Goal: Task Accomplishment & Management: Manage account settings

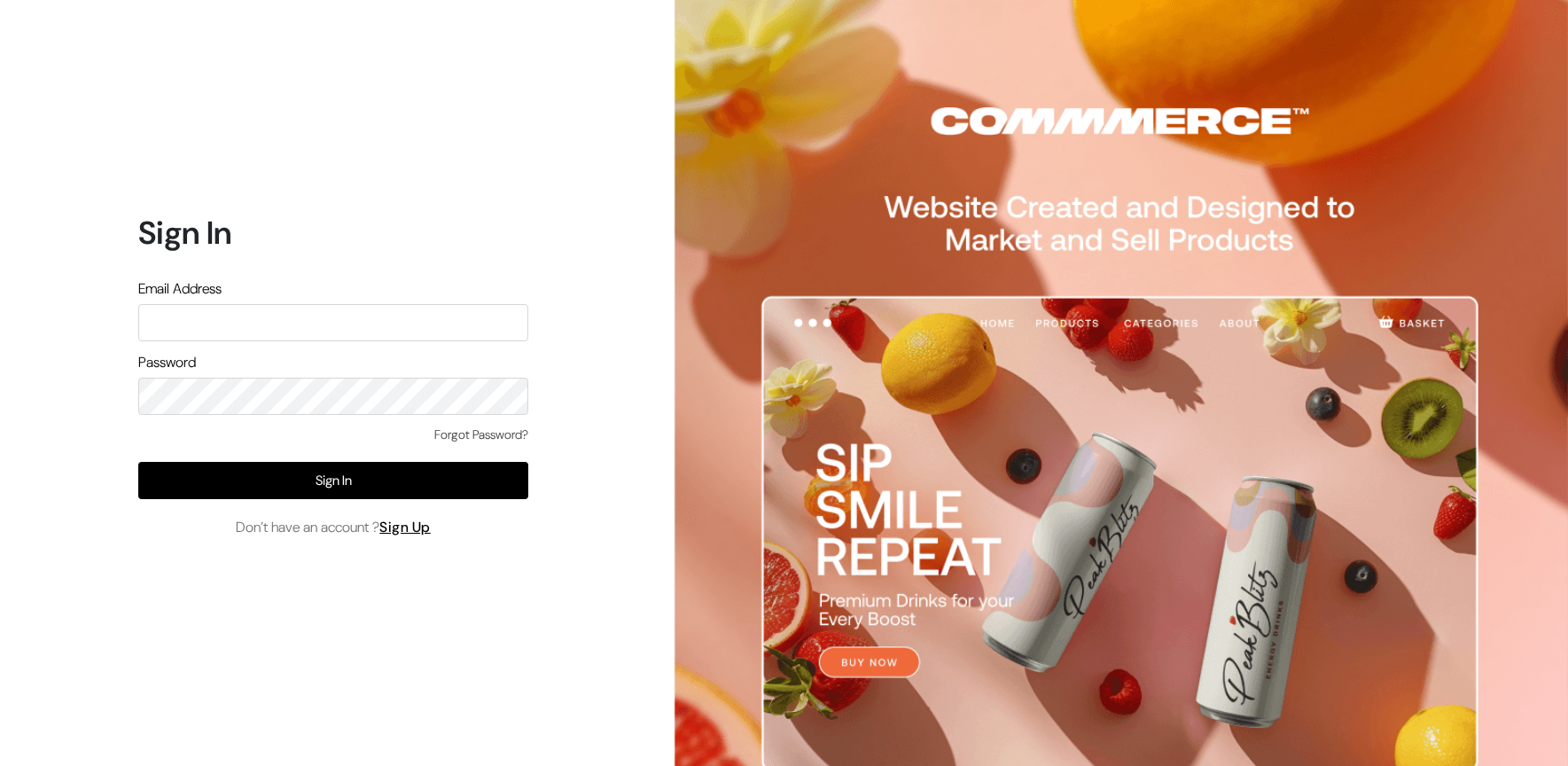
type input "ashish@econexus.in"
click at [386, 329] on input "ashish@econexus.in" at bounding box center [333, 322] width 390 height 37
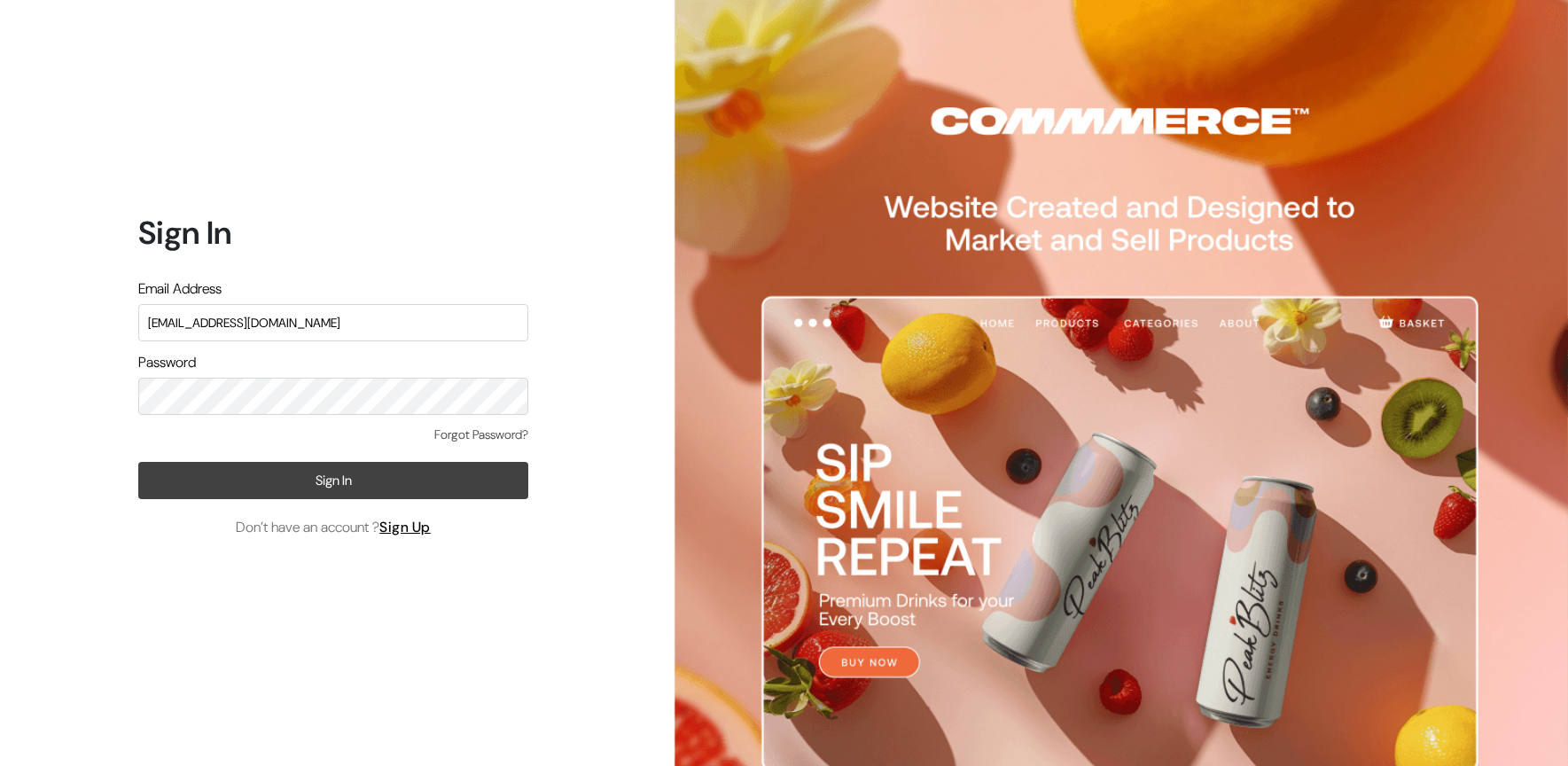
click at [300, 492] on button "Sign In" at bounding box center [333, 480] width 390 height 37
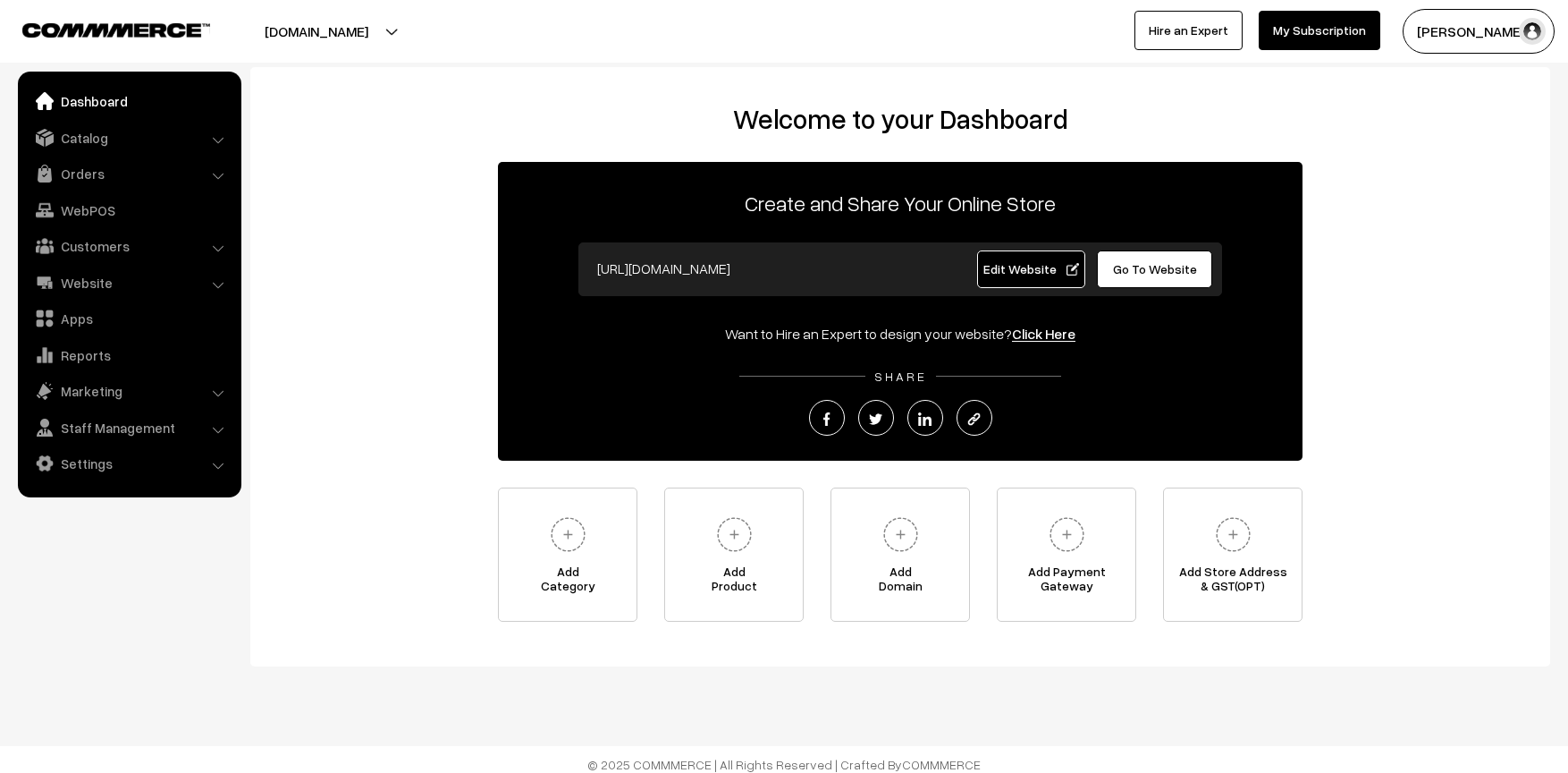
click at [370, 36] on button "[DOMAIN_NAME]" at bounding box center [317, 31] width 229 height 45
click at [212, 528] on nav "Dashboard Catalog" at bounding box center [120, 458] width 241 height 773
click at [103, 140] on link "Catalog" at bounding box center [129, 137] width 213 height 32
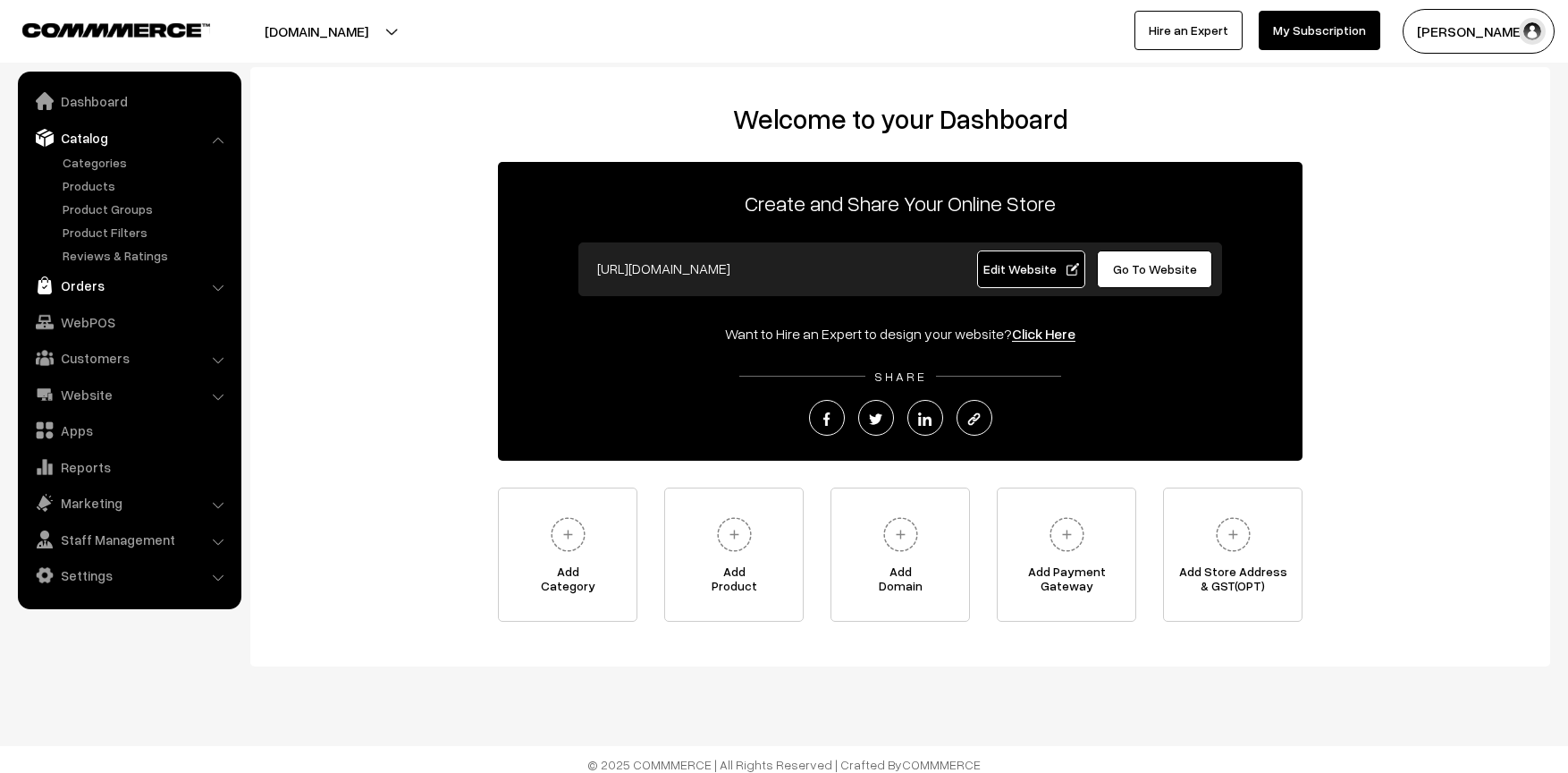
click at [103, 290] on link "Orders" at bounding box center [129, 285] width 213 height 32
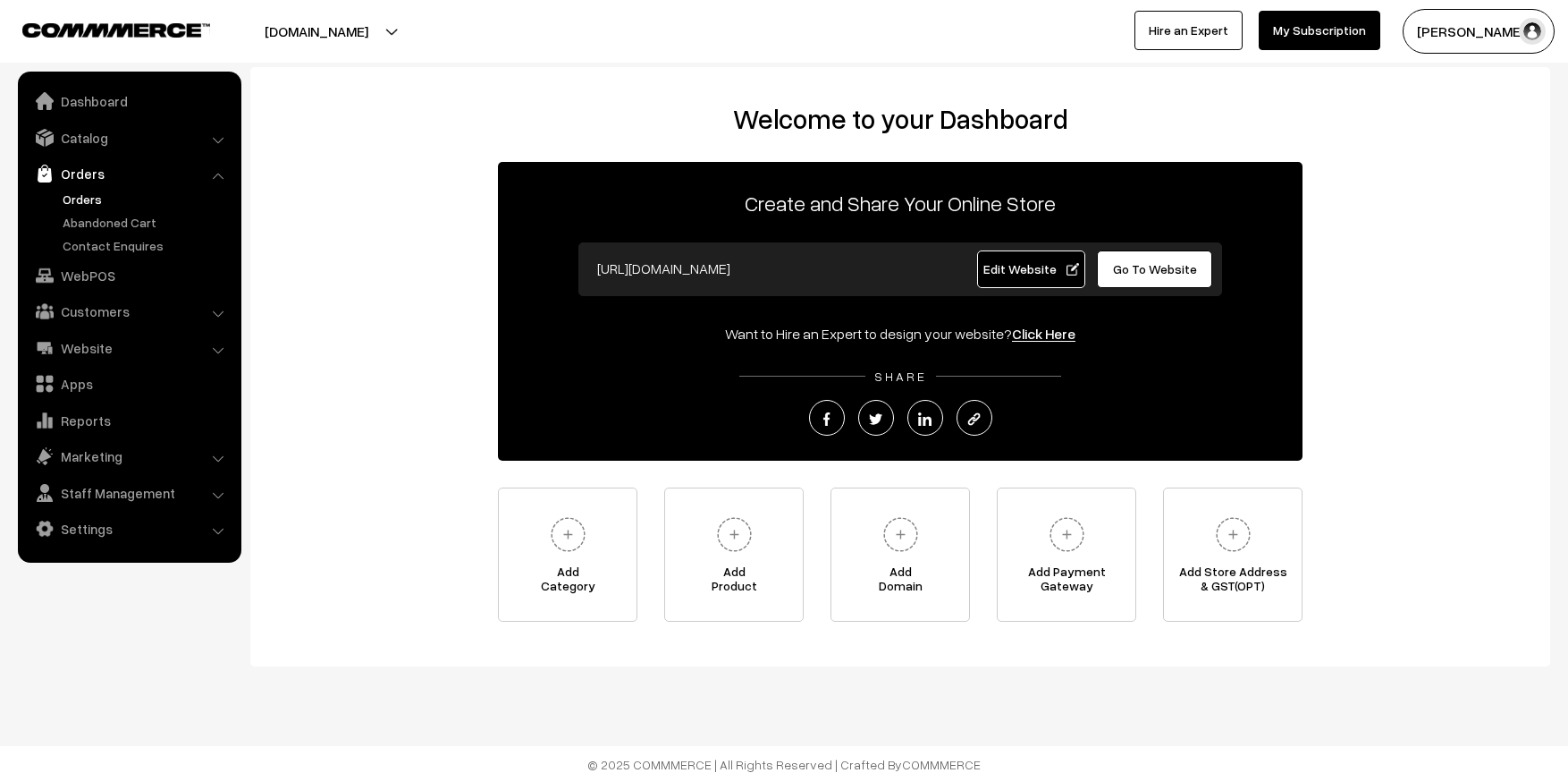
click at [84, 202] on link "Orders" at bounding box center [147, 198] width 177 height 19
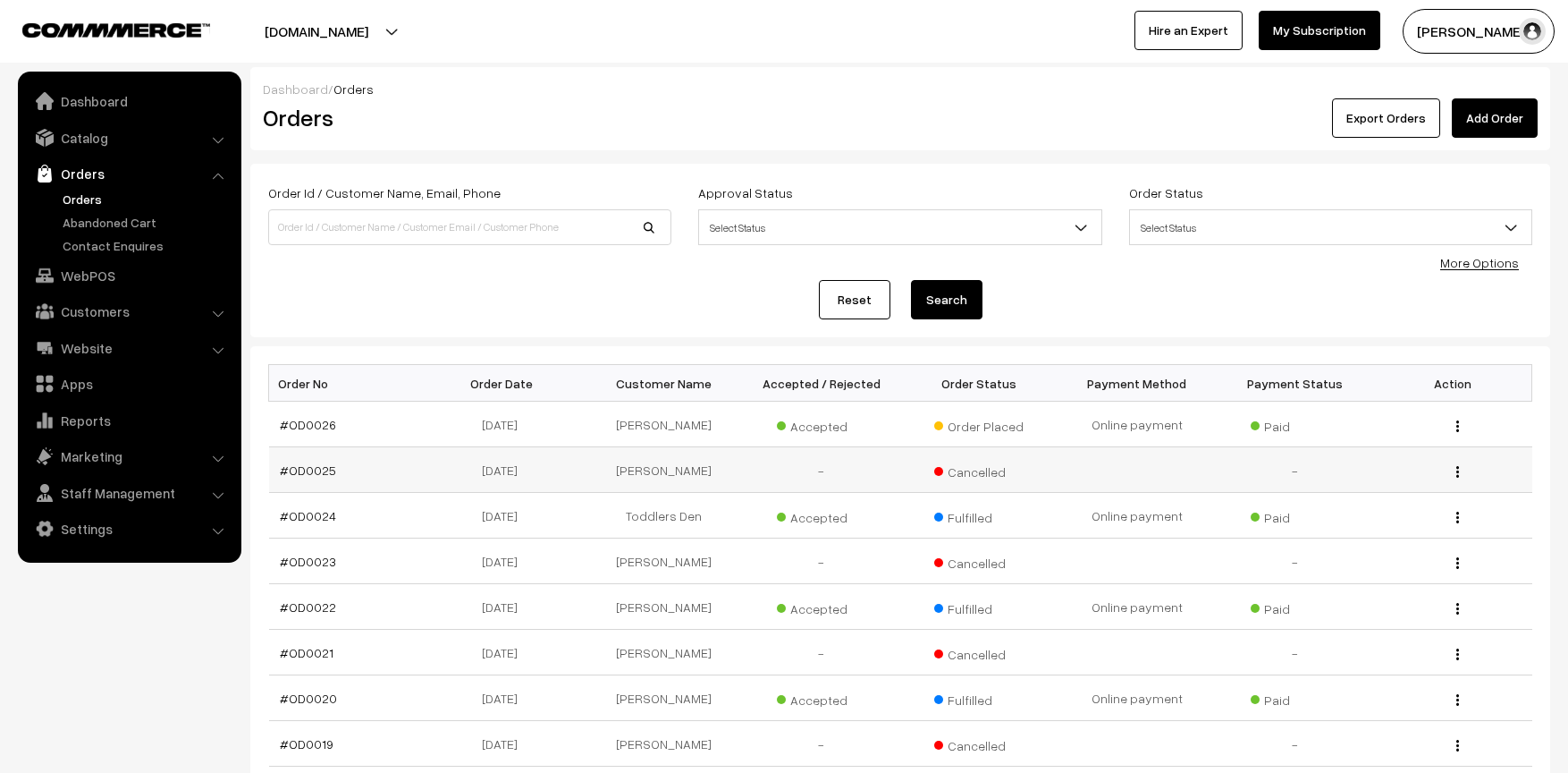
click at [1452, 479] on div "View" at bounding box center [1453, 470] width 137 height 19
click at [1458, 478] on button "button" at bounding box center [1458, 472] width 5 height 15
click at [1374, 494] on link "View" at bounding box center [1378, 497] width 152 height 39
click at [1457, 426] on img "button" at bounding box center [1458, 426] width 3 height 12
click at [1434, 440] on link "View" at bounding box center [1378, 452] width 152 height 39
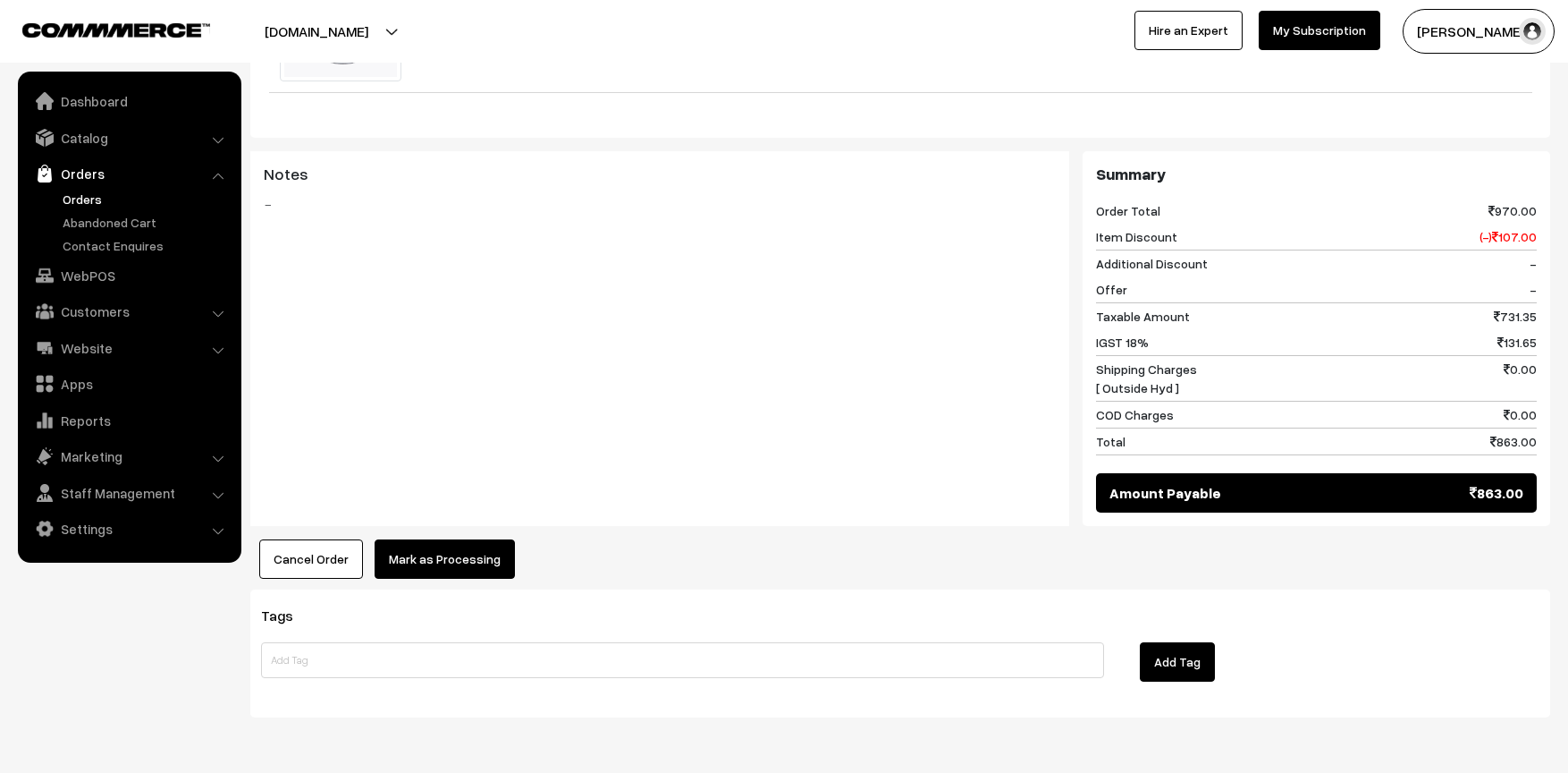
scroll to position [1163, 0]
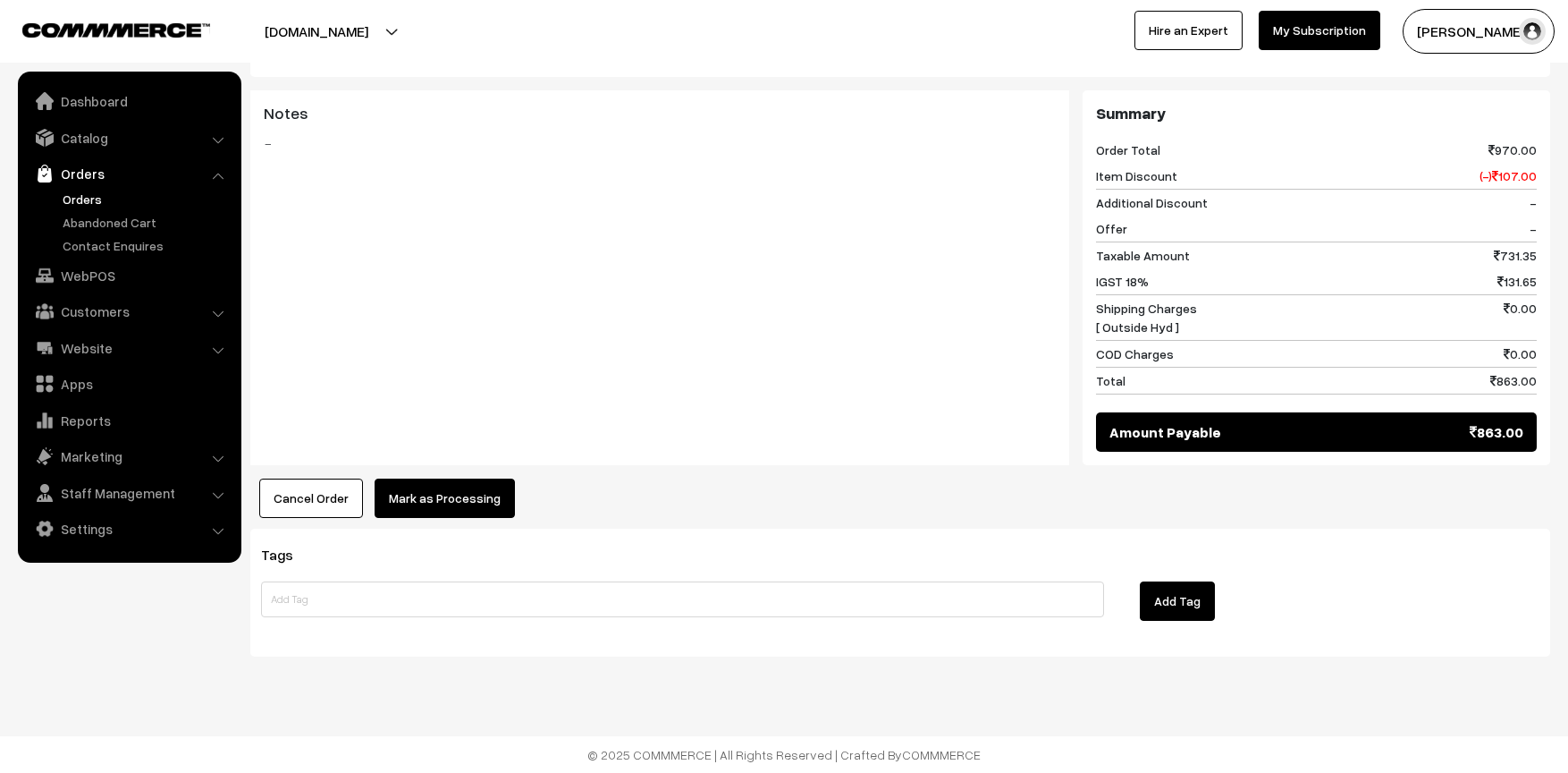
click at [435, 504] on button "Mark as Processing" at bounding box center [445, 498] width 140 height 39
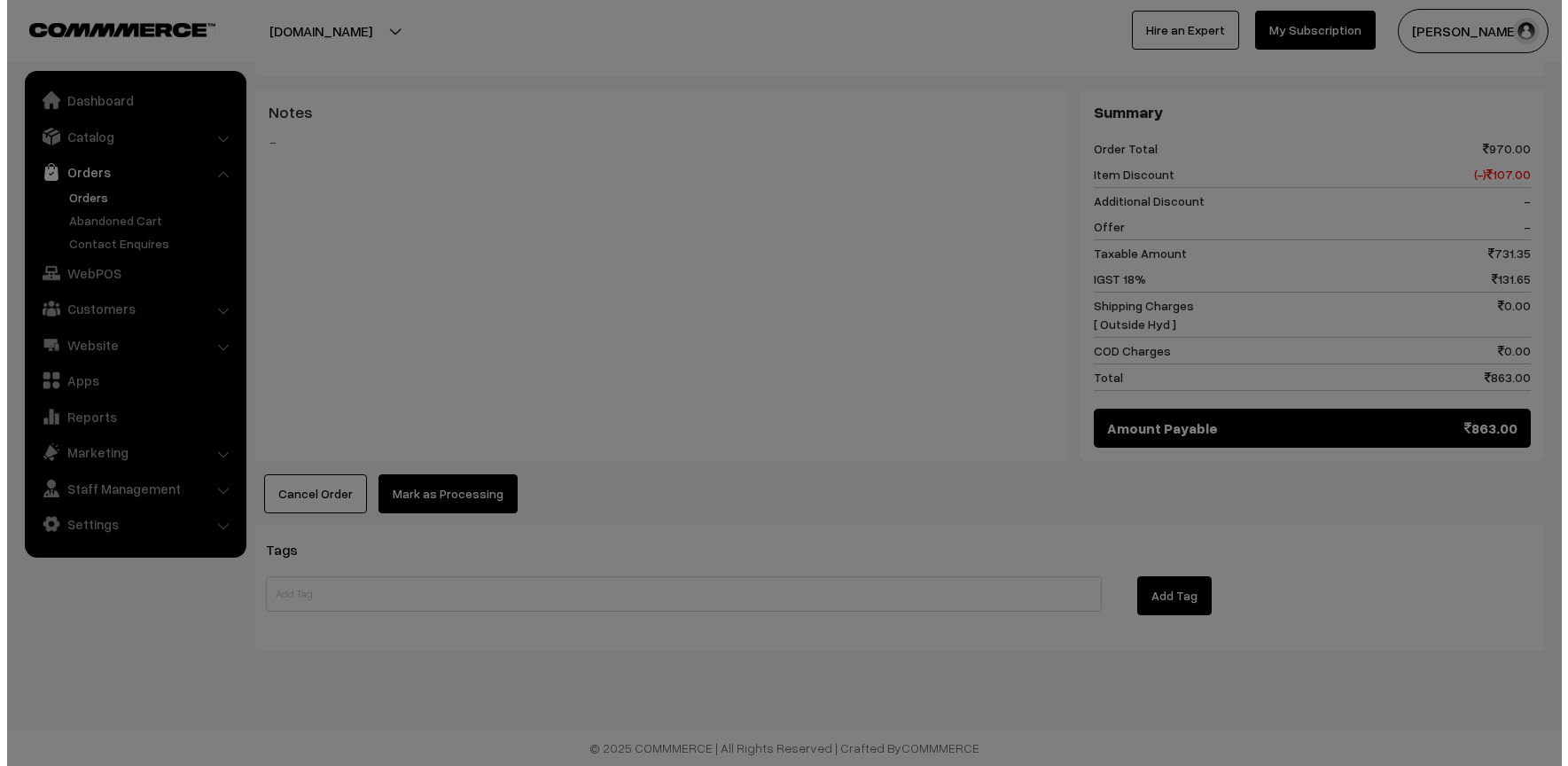
scroll to position [1157, 0]
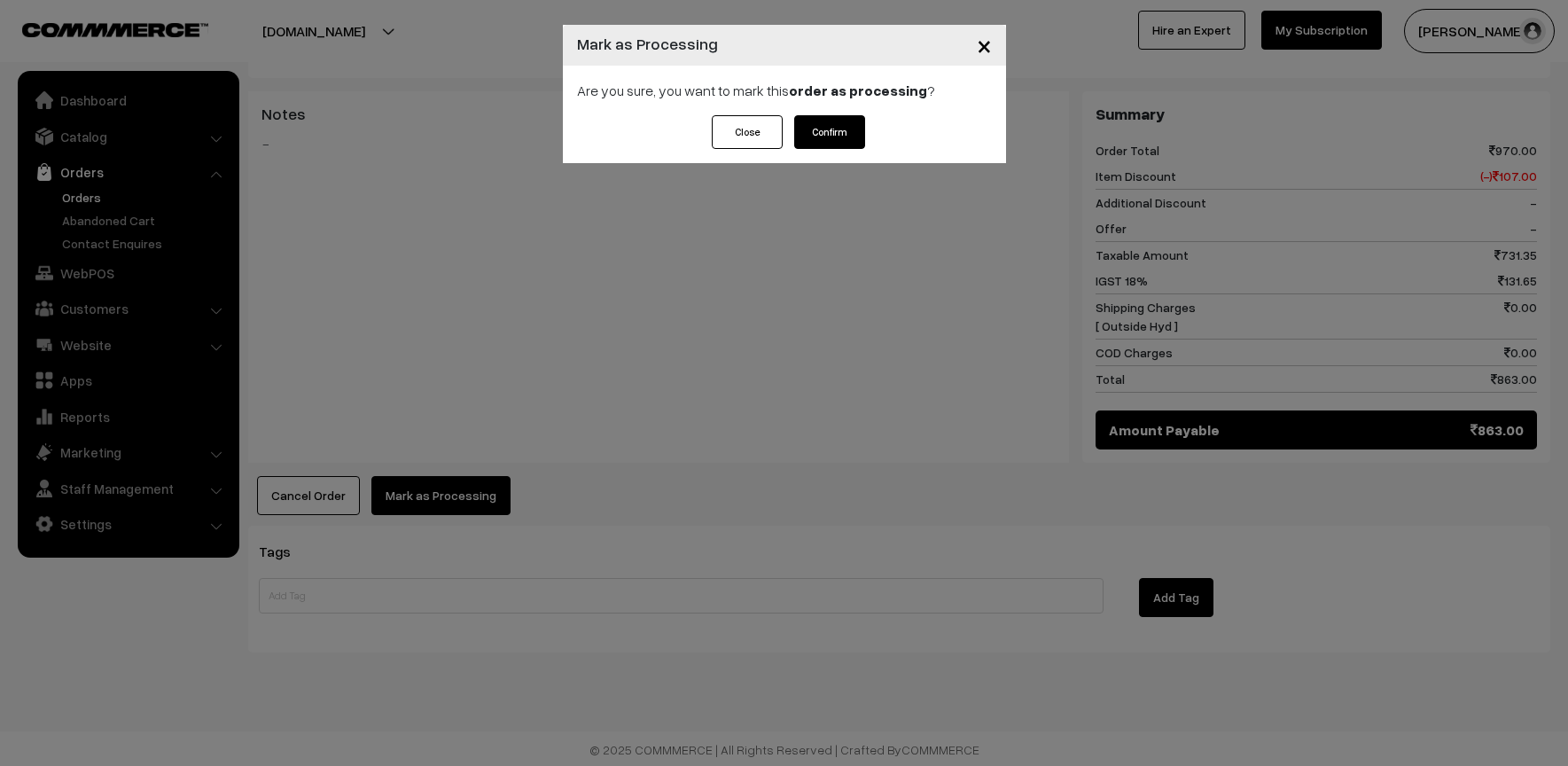
click at [819, 131] on button "Confirm" at bounding box center [829, 132] width 71 height 33
click at [811, 114] on div "Are you sure, you want to mark this order as processing ?" at bounding box center [784, 90] width 443 height 50
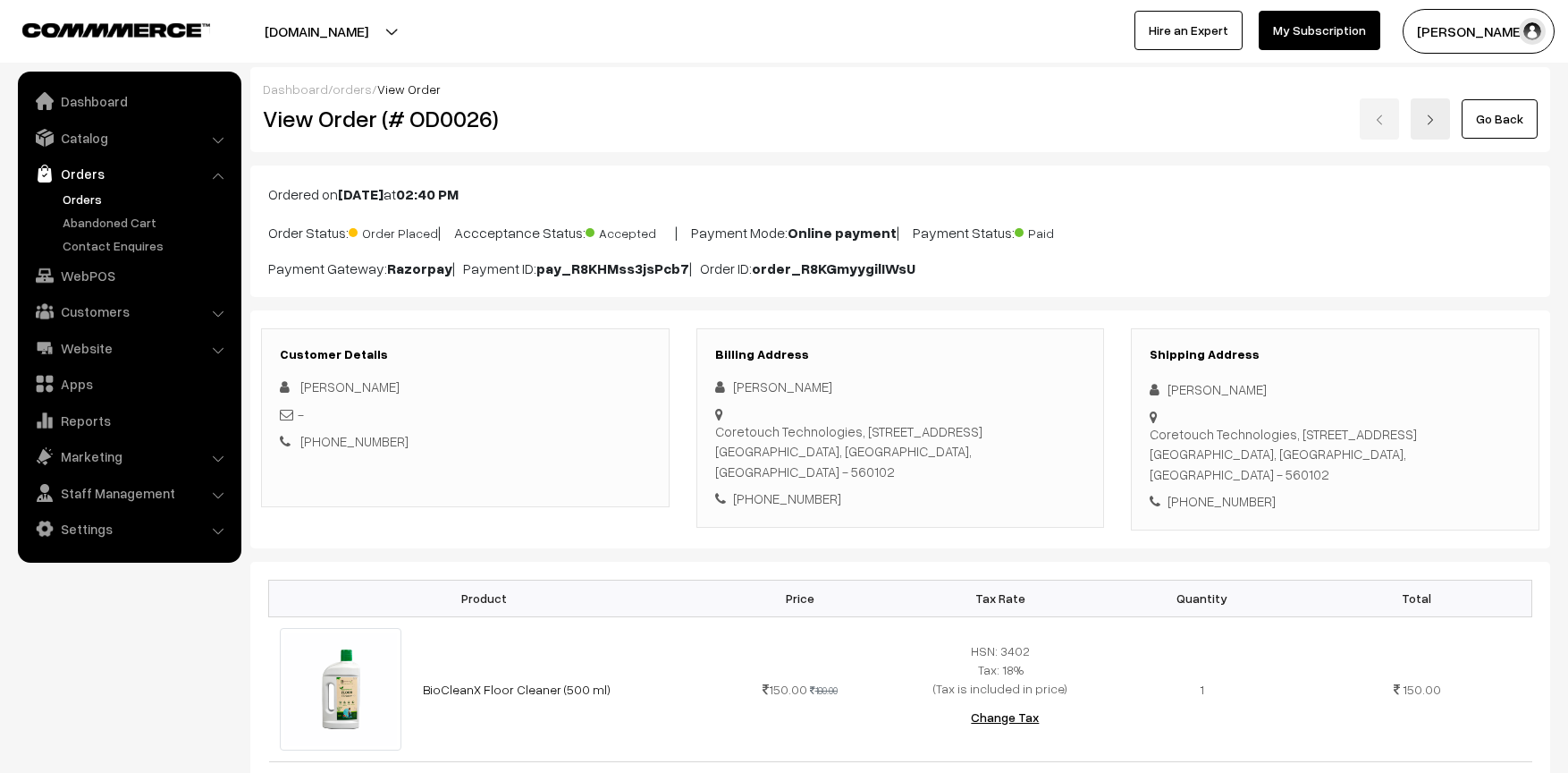
scroll to position [1163, 0]
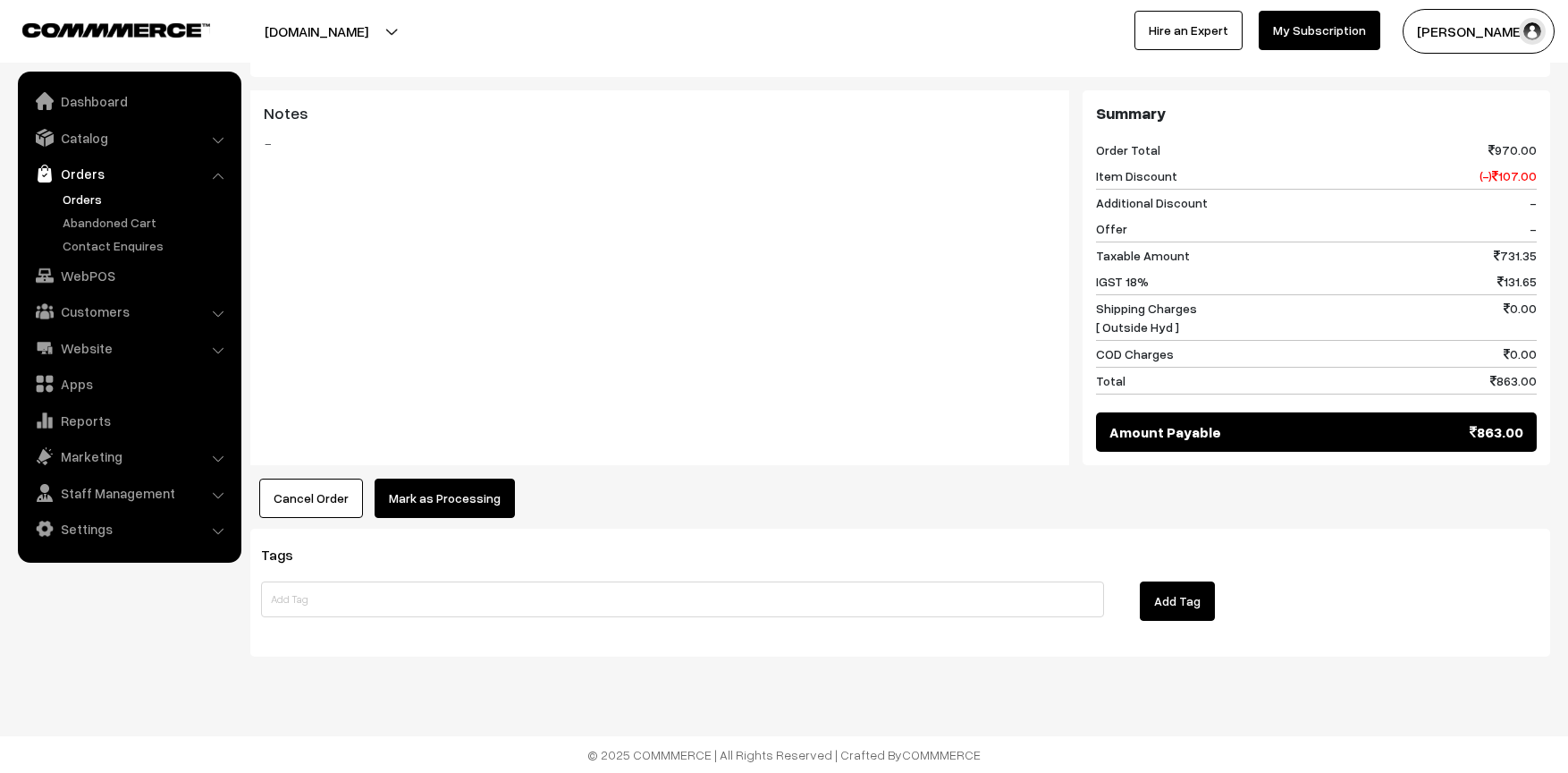
click at [464, 503] on button "Mark as Processing" at bounding box center [445, 498] width 140 height 39
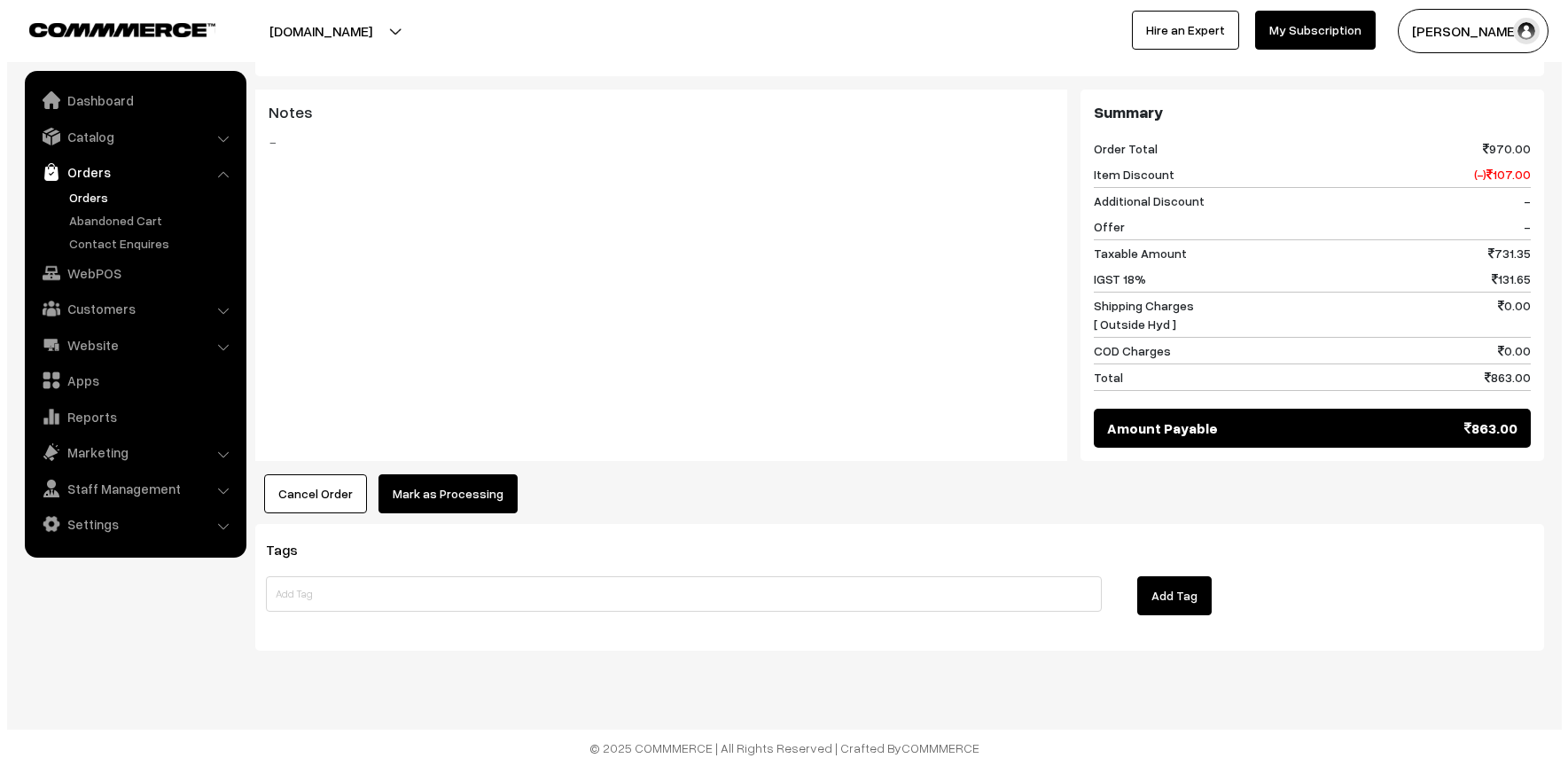
scroll to position [1157, 0]
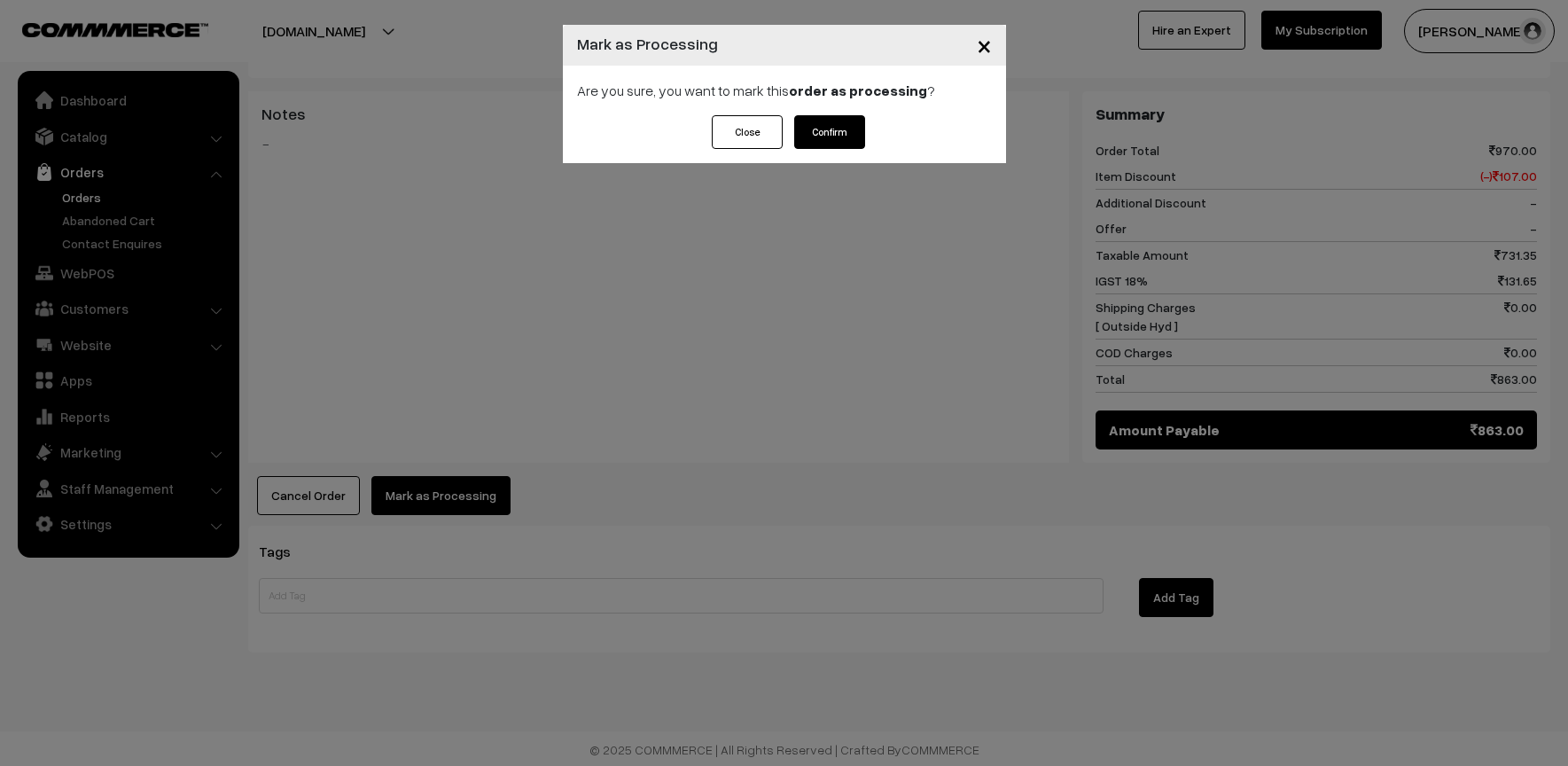
click at [827, 134] on button "Confirm" at bounding box center [829, 132] width 71 height 33
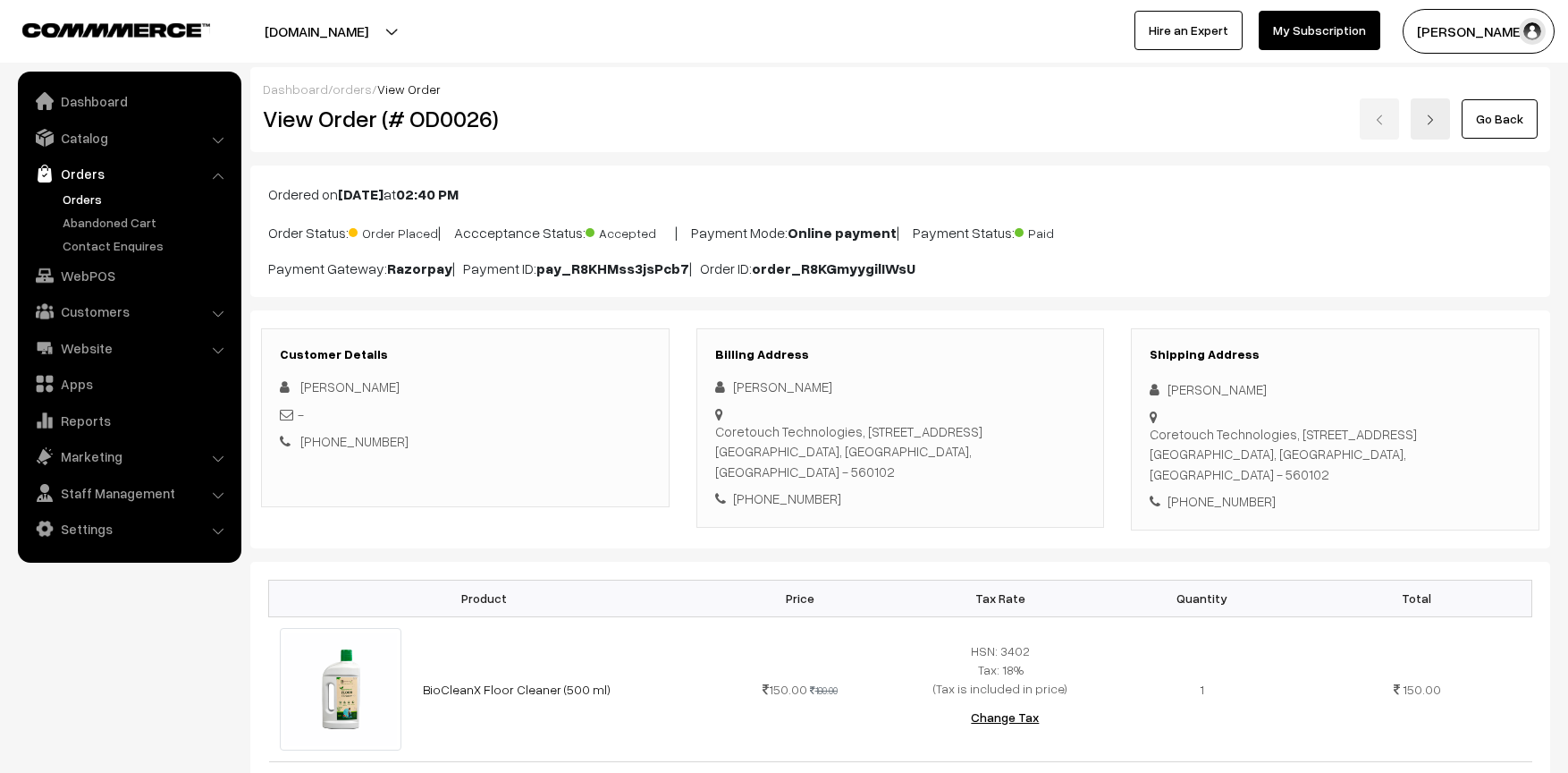
scroll to position [1163, 0]
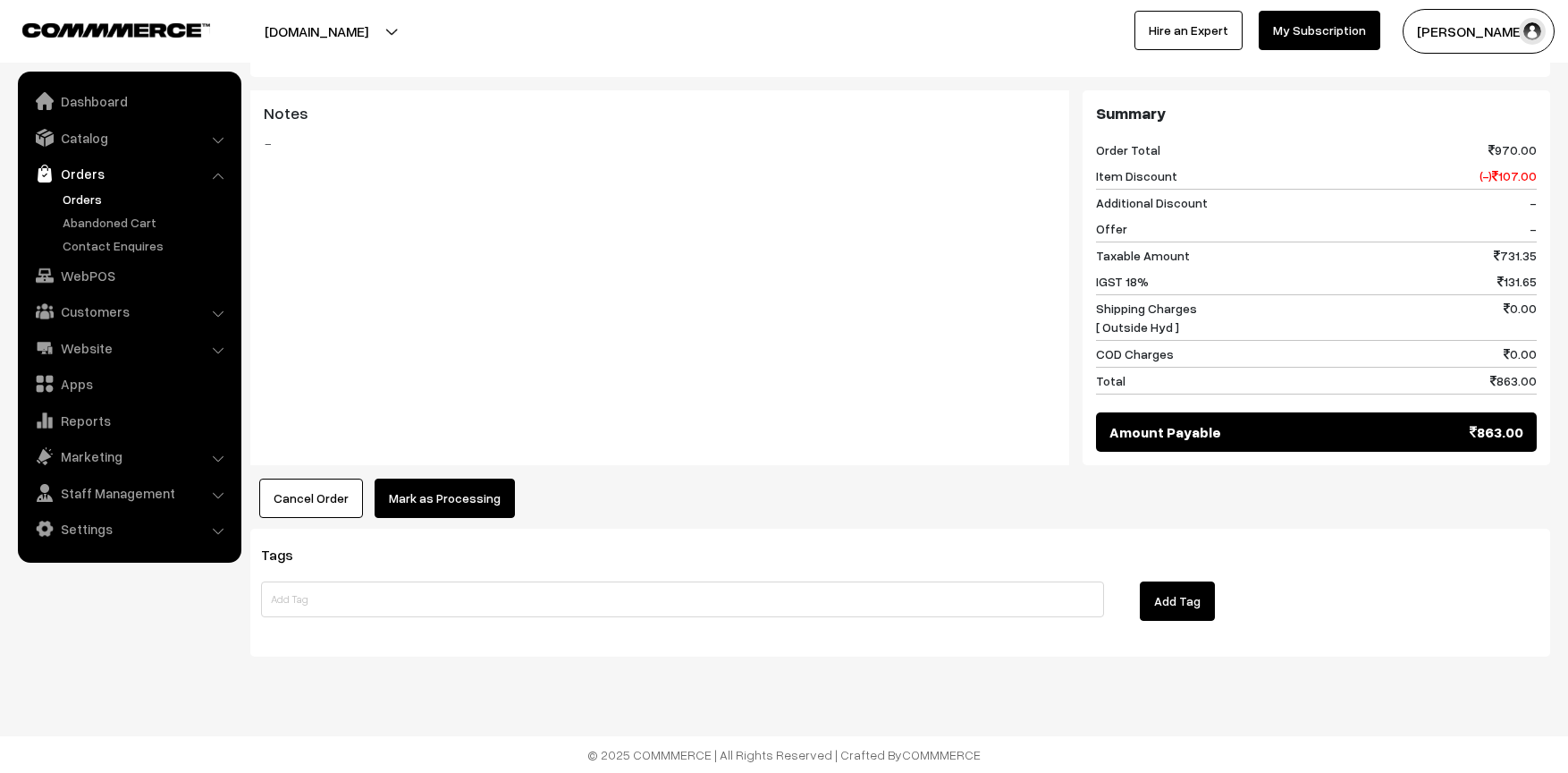
click at [440, 492] on button "Mark as Processing" at bounding box center [445, 498] width 140 height 39
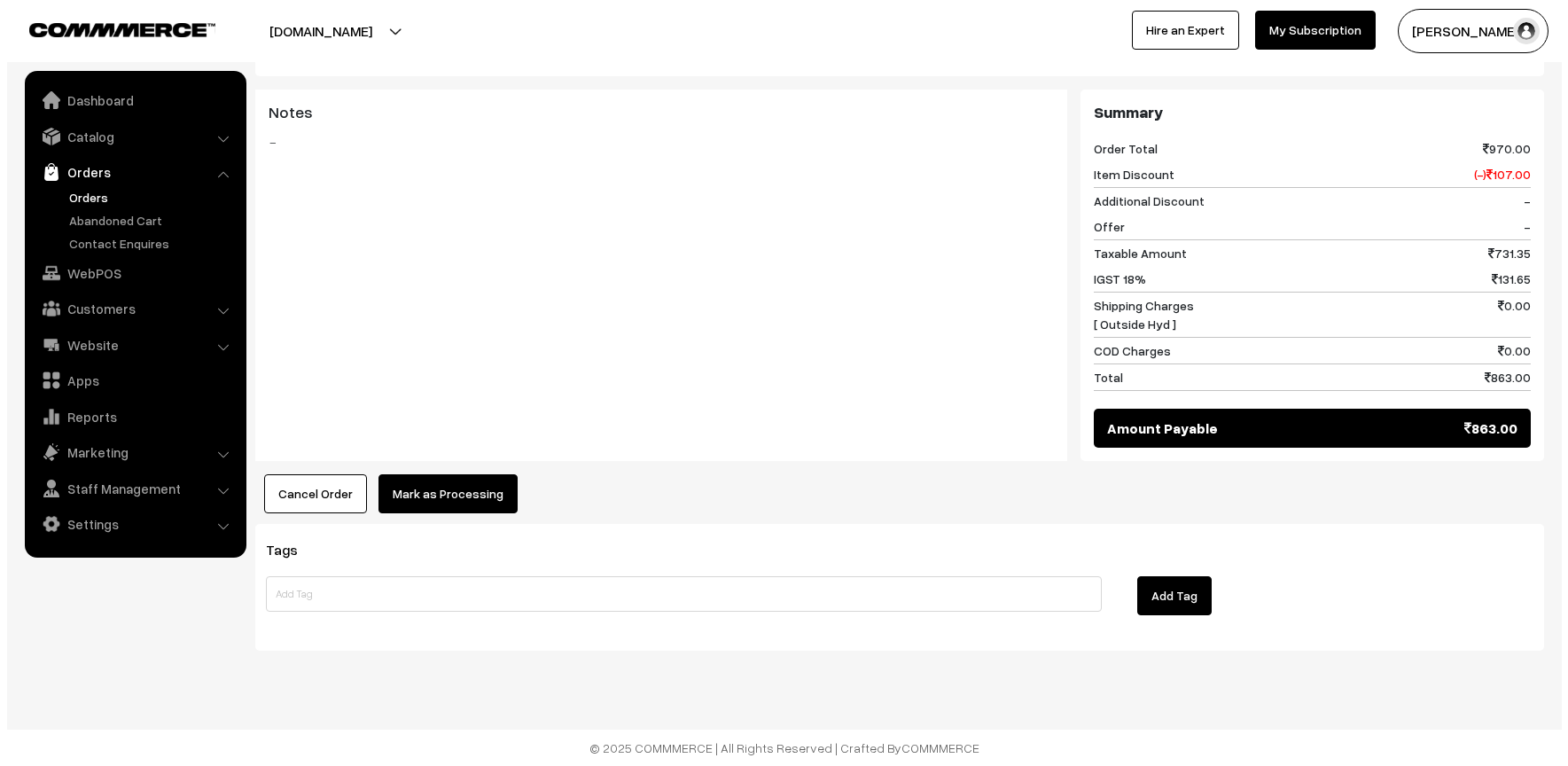
scroll to position [1157, 0]
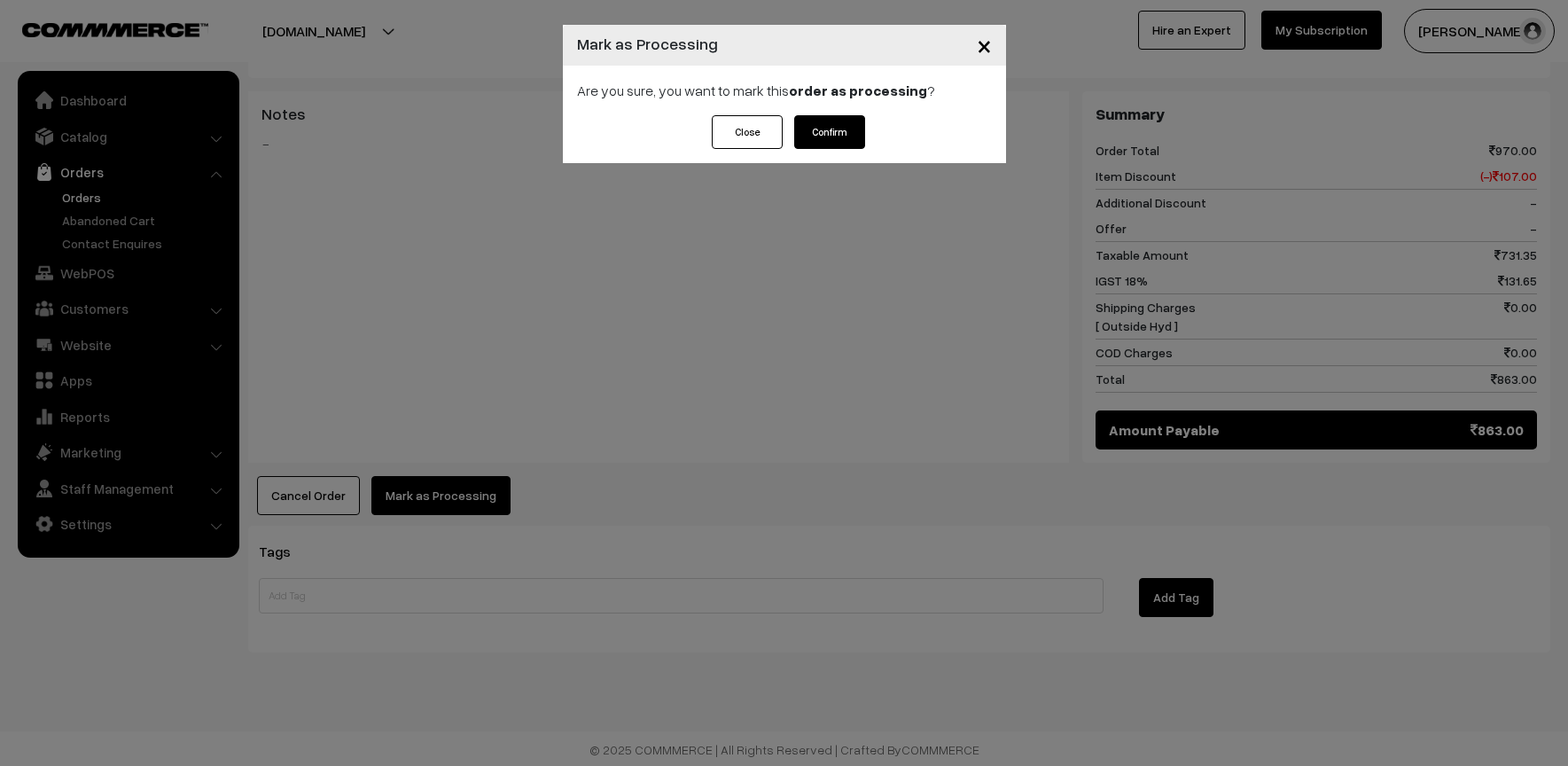
click at [840, 144] on button "Confirm" at bounding box center [829, 132] width 71 height 33
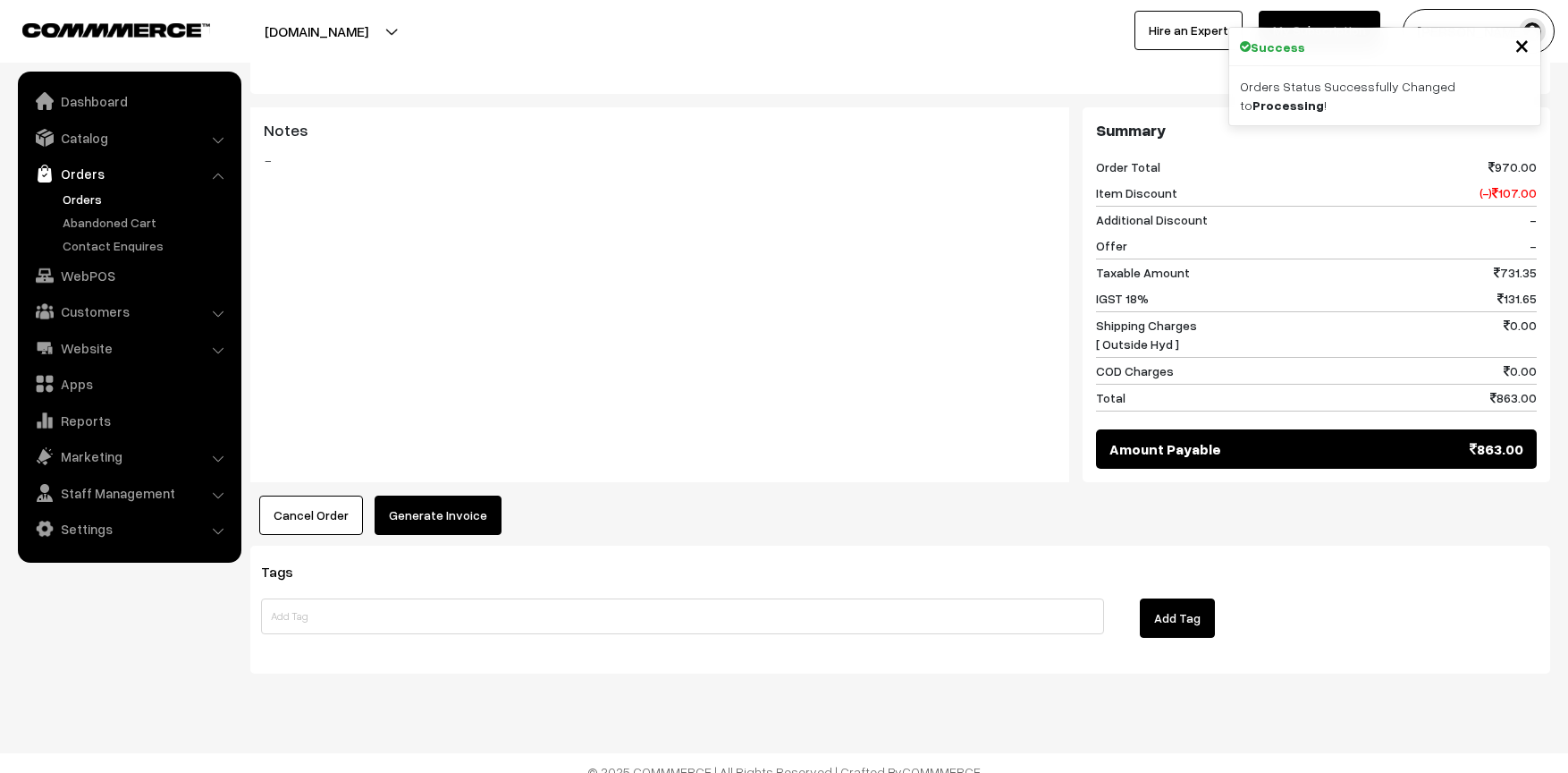
scroll to position [1163, 0]
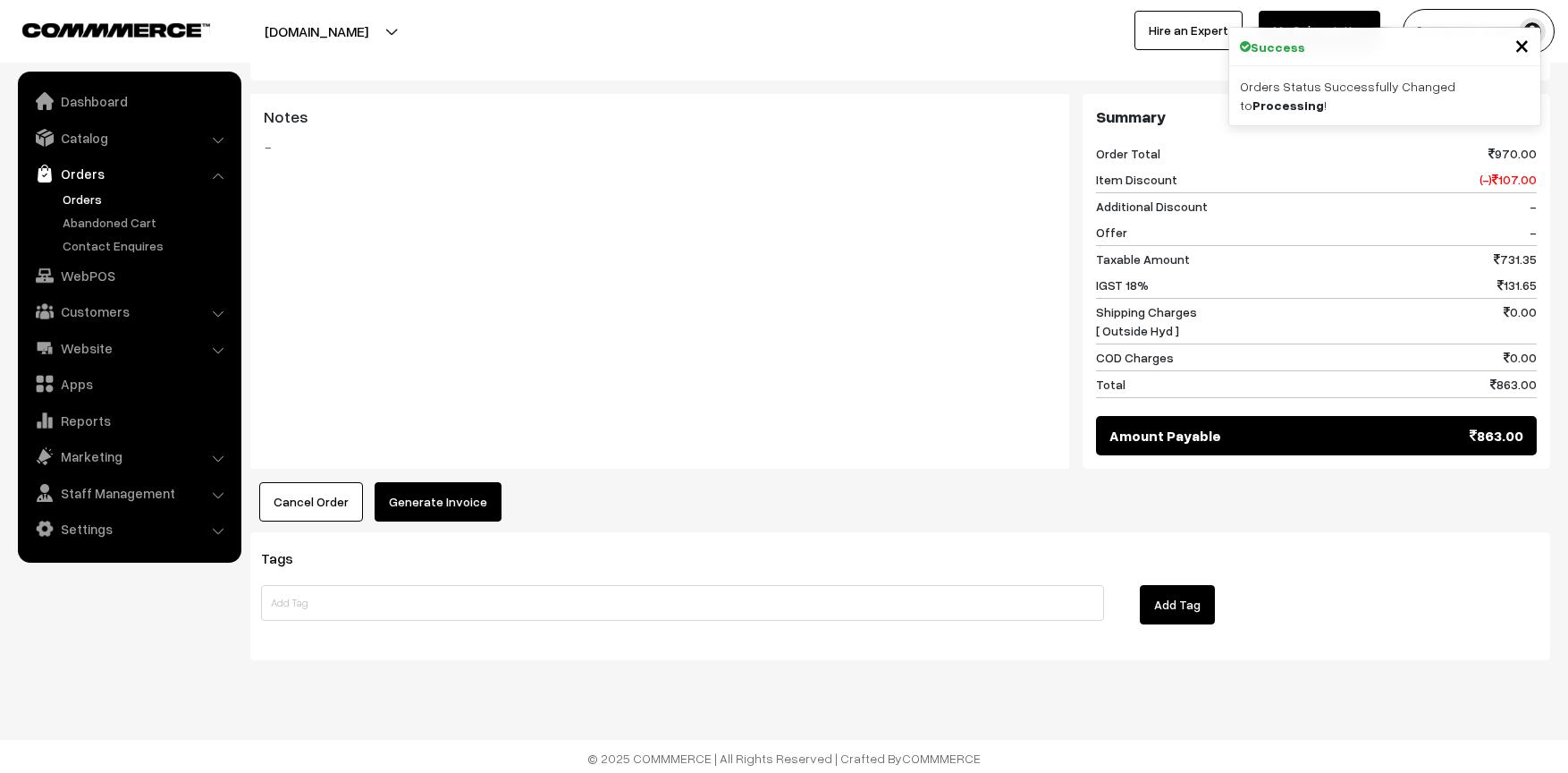
click at [423, 494] on button "Generate Invoice" at bounding box center [439, 502] width 127 height 39
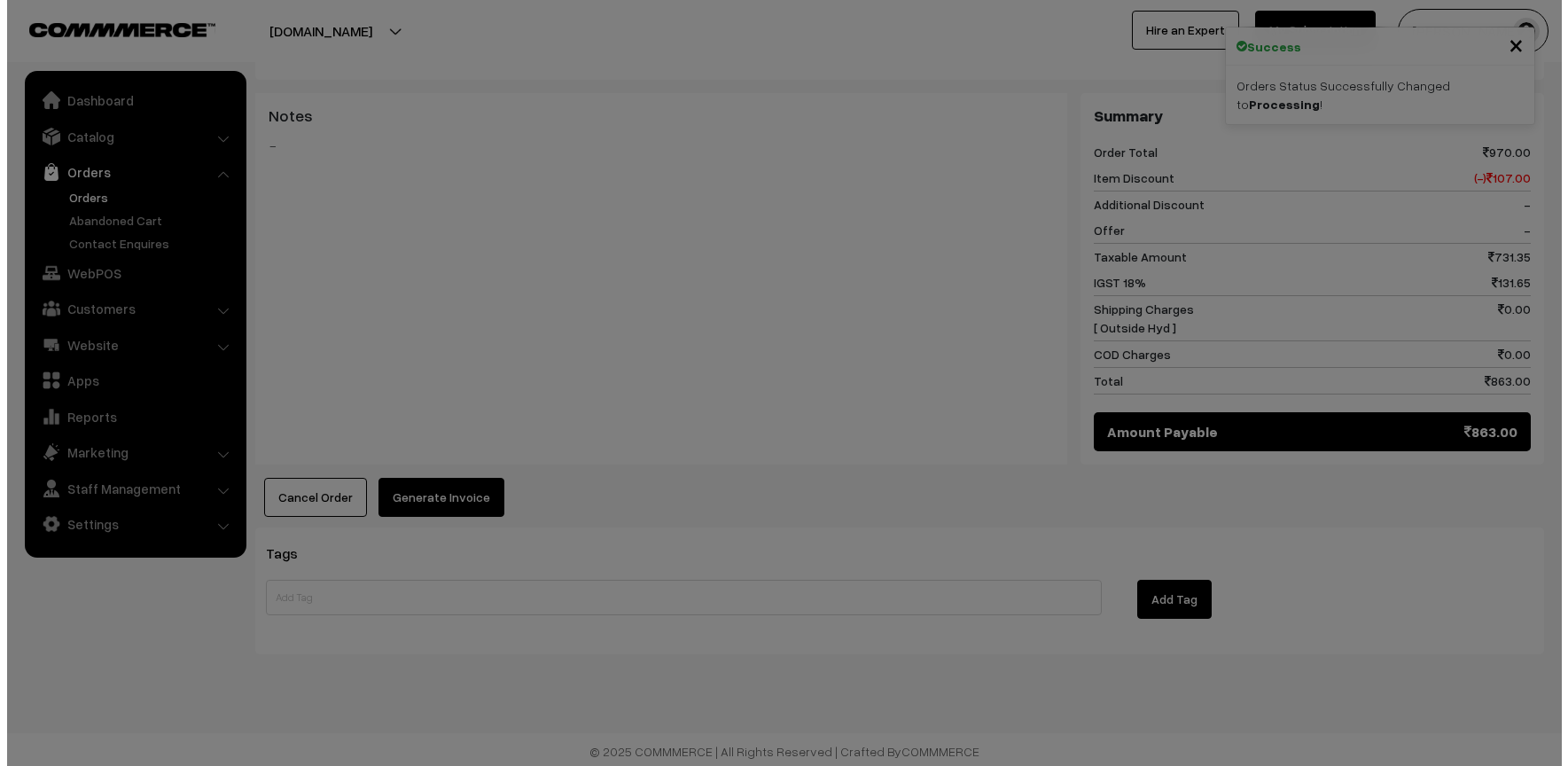
scroll to position [1153, 0]
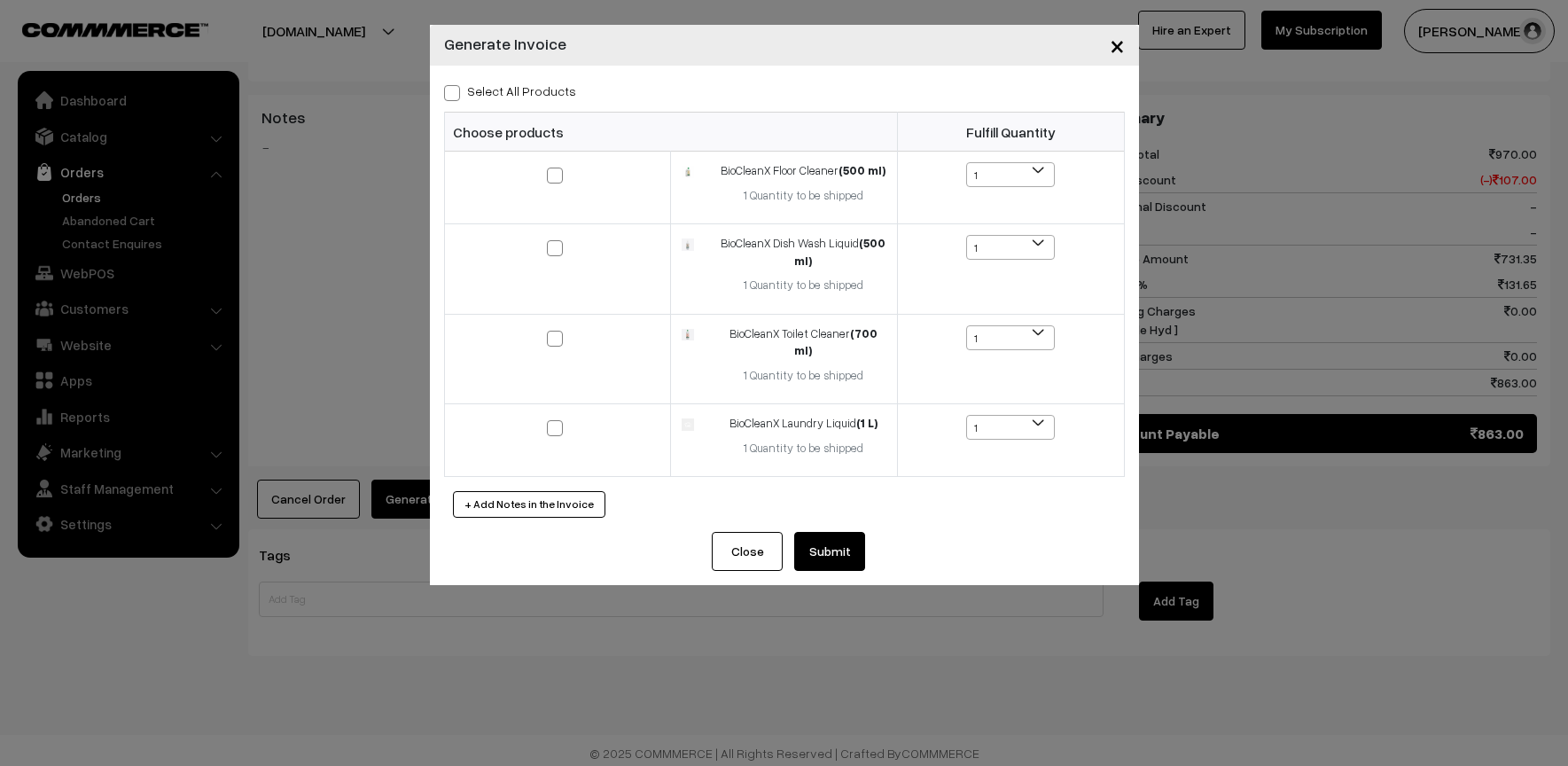
click at [835, 541] on button "Submit" at bounding box center [829, 551] width 71 height 39
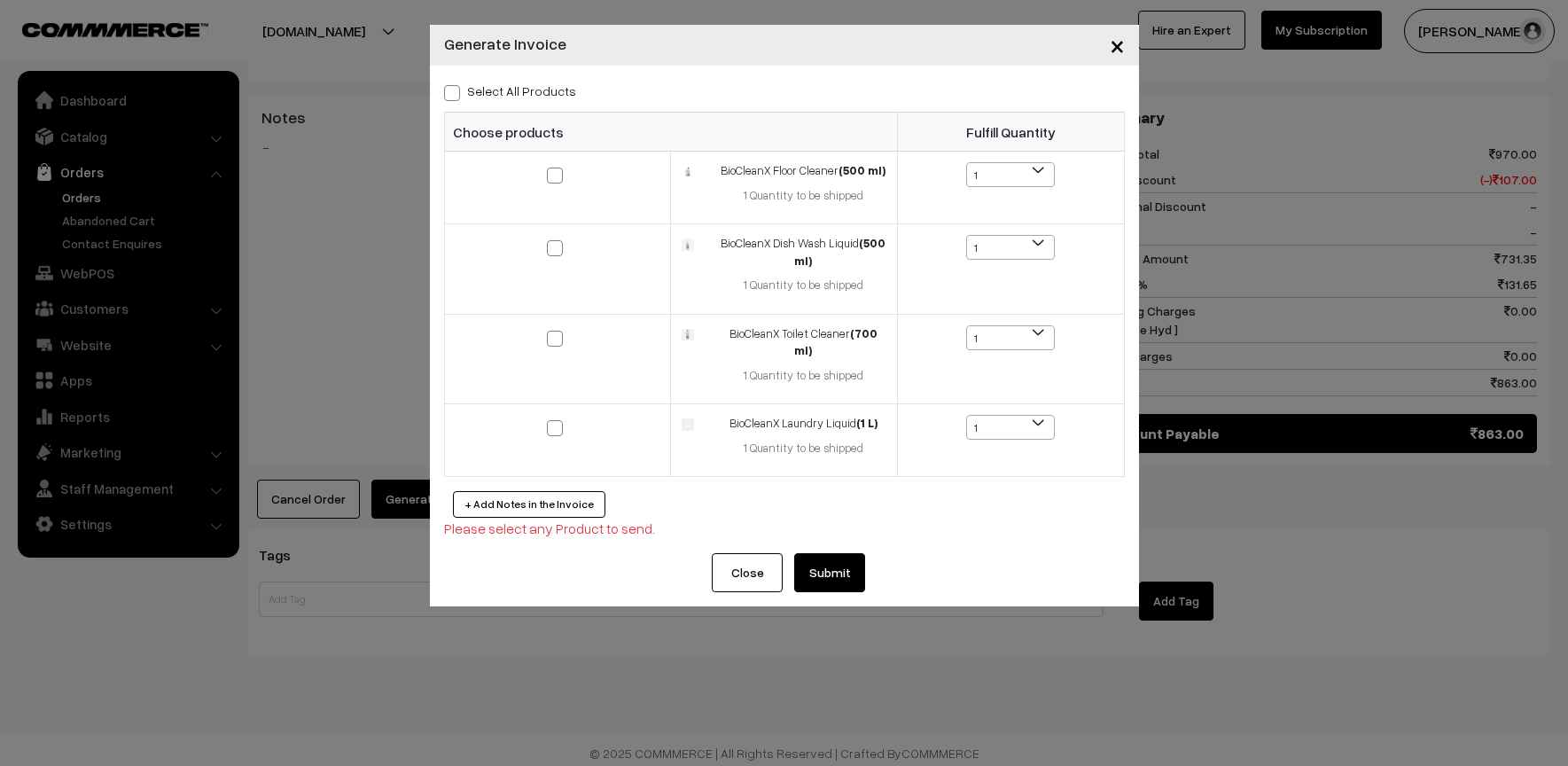
click at [451, 91] on span at bounding box center [452, 93] width 16 height 16
click at [451, 91] on input "Select All Products" at bounding box center [449, 89] width 12 height 12
checkbox input "true"
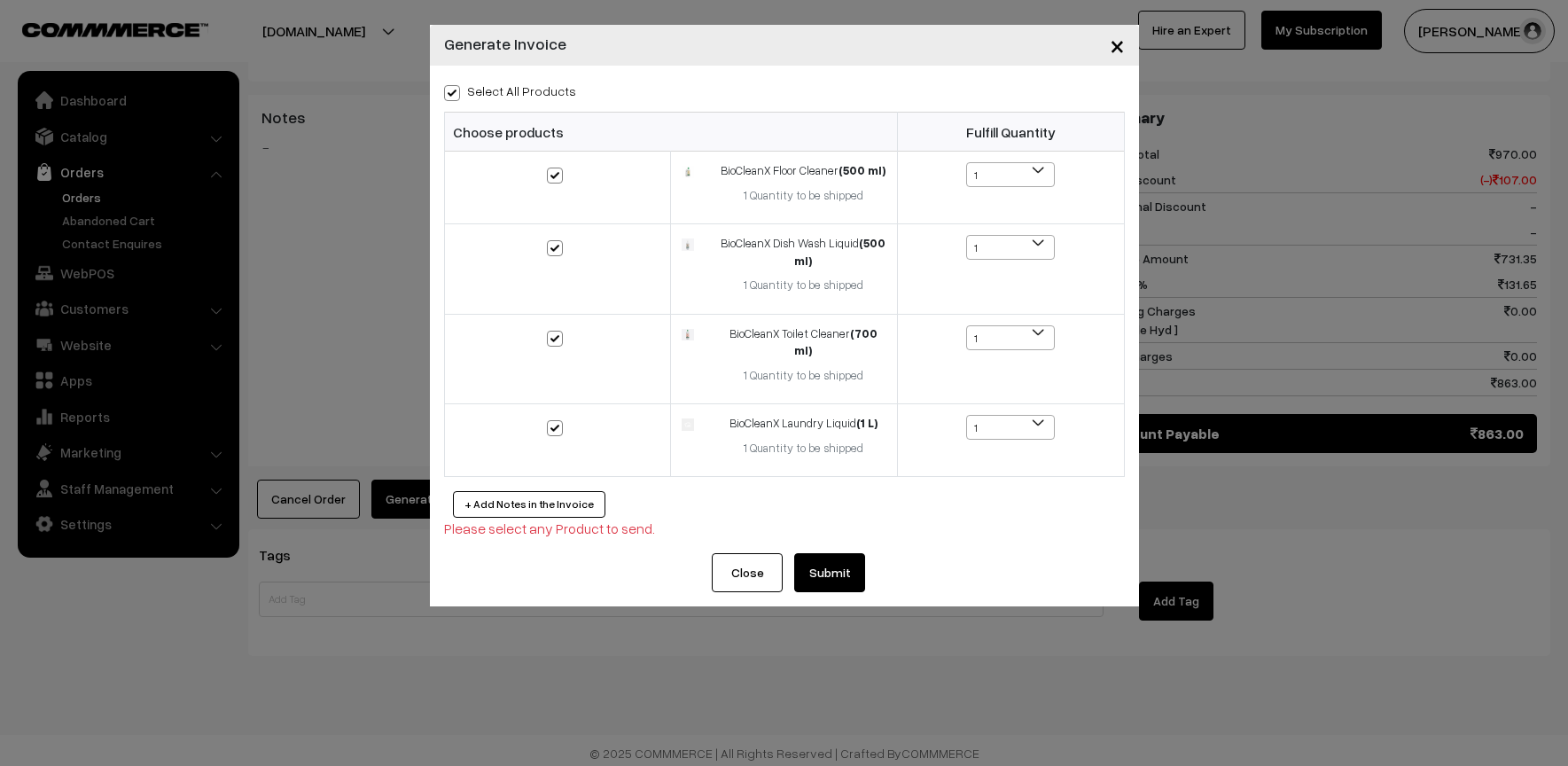
checkbox input "true"
click at [835, 561] on button "Submit" at bounding box center [829, 572] width 71 height 39
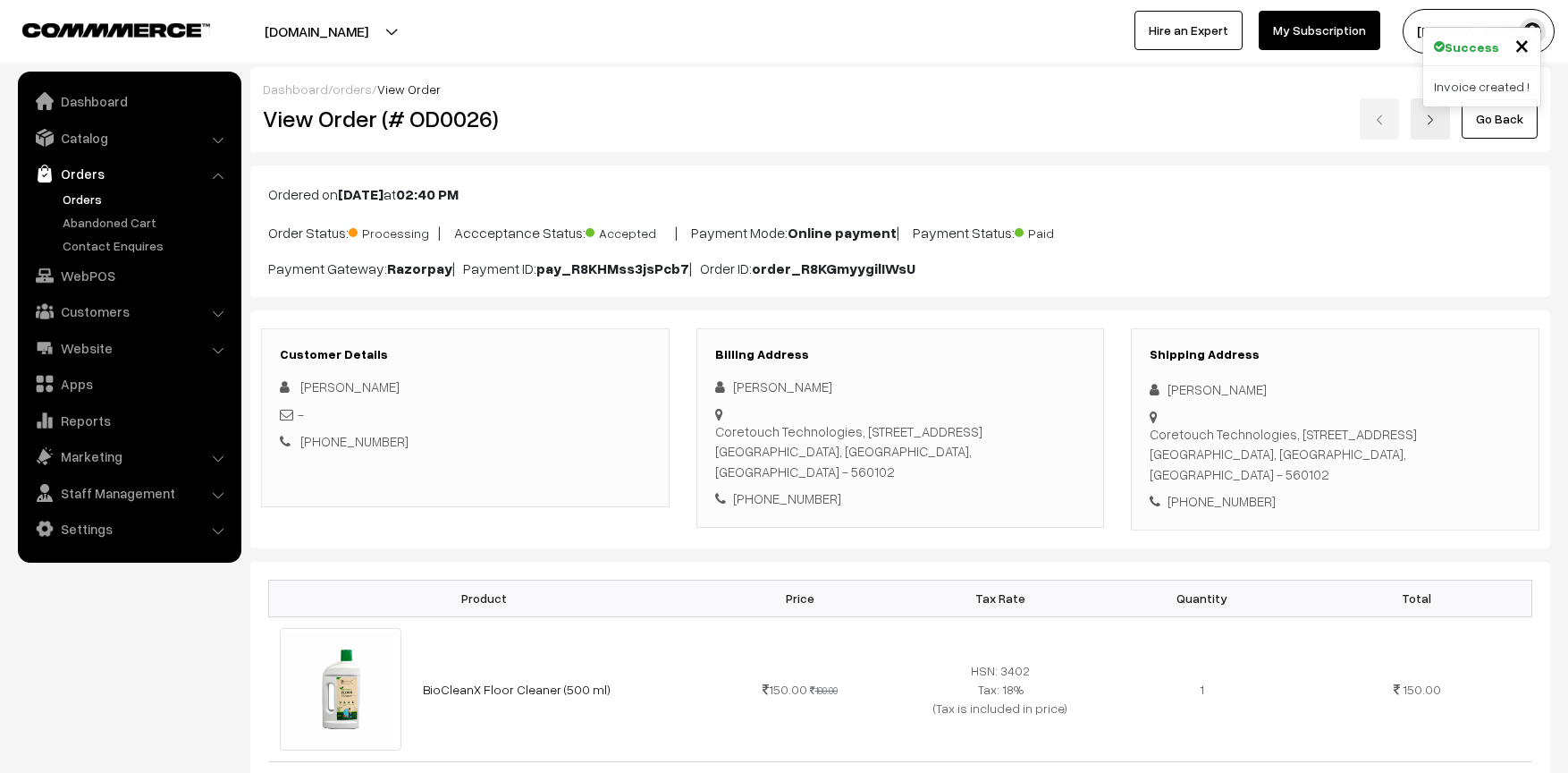
scroll to position [1159, 0]
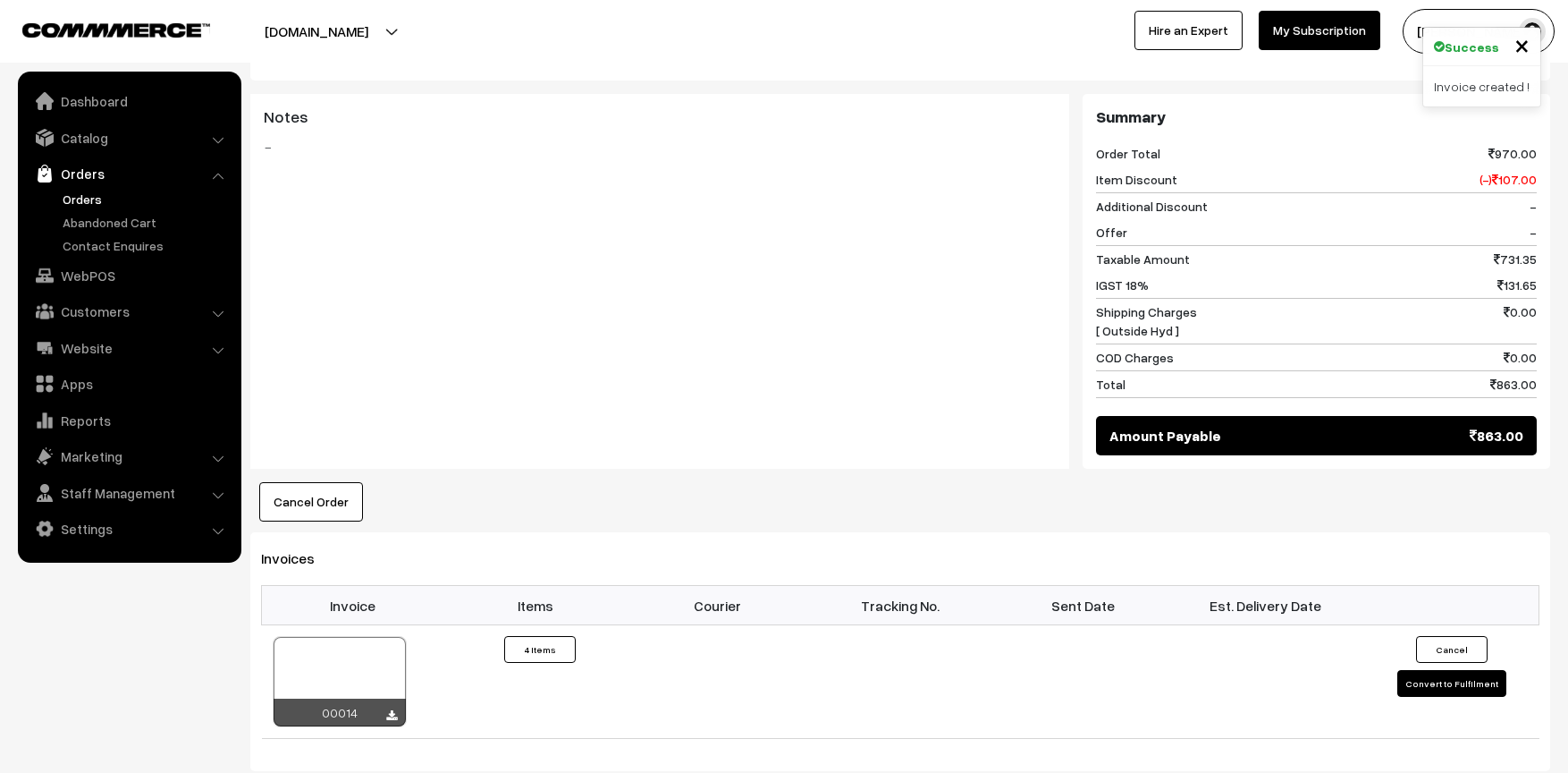
click at [1521, 50] on span "×" at bounding box center [1522, 44] width 15 height 33
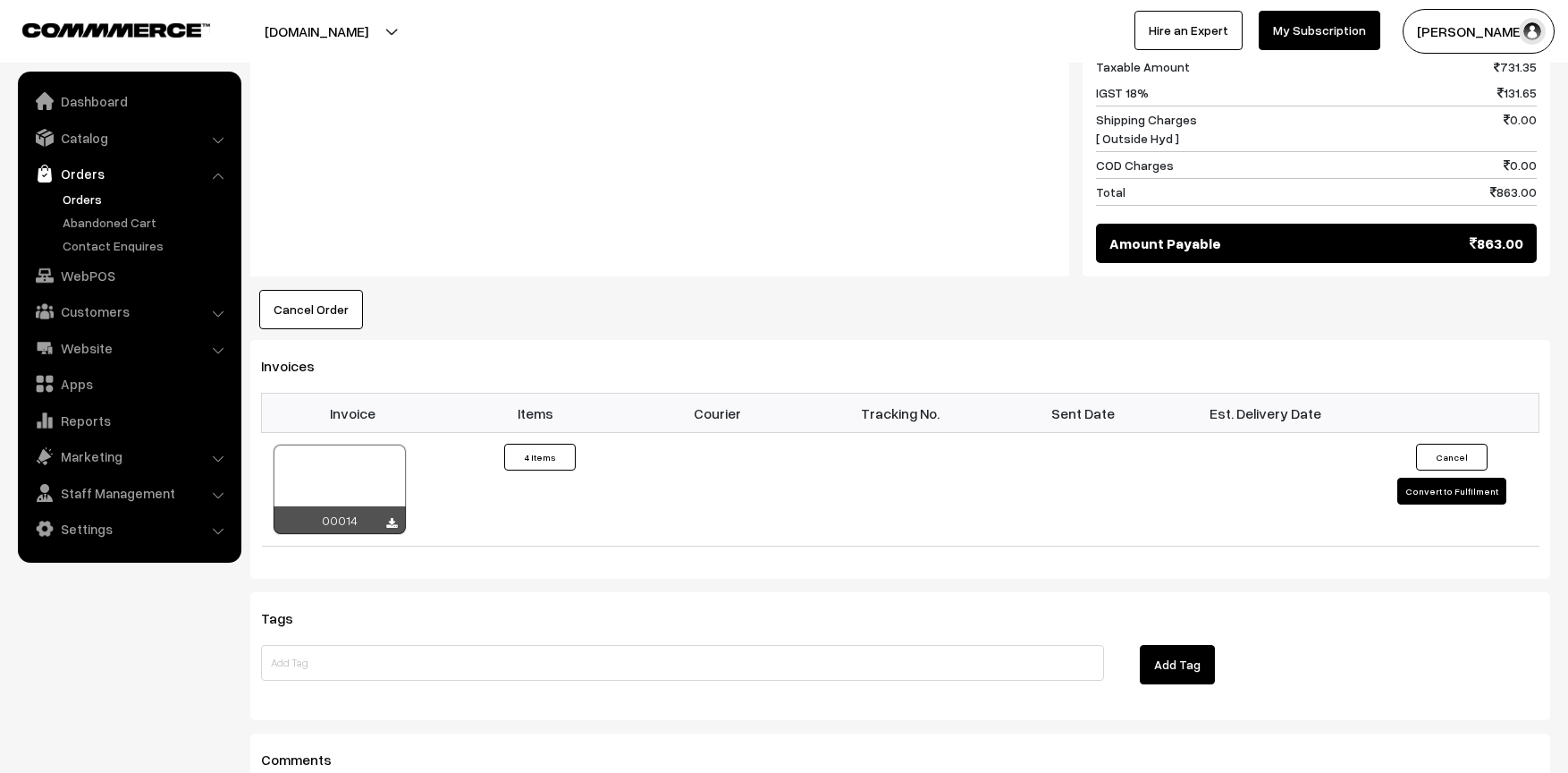
scroll to position [1612, 0]
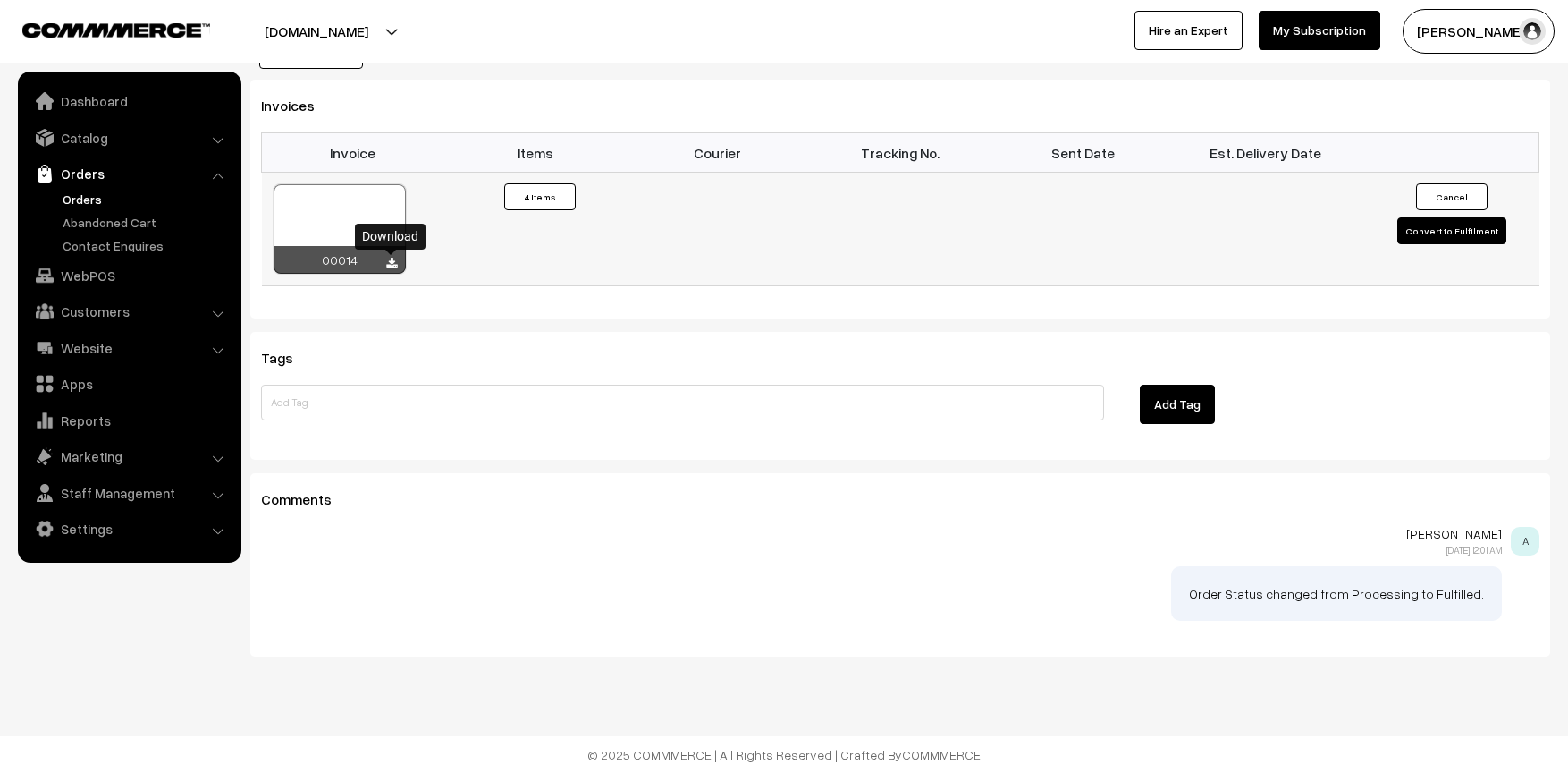
click at [386, 260] on icon at bounding box center [391, 263] width 11 height 12
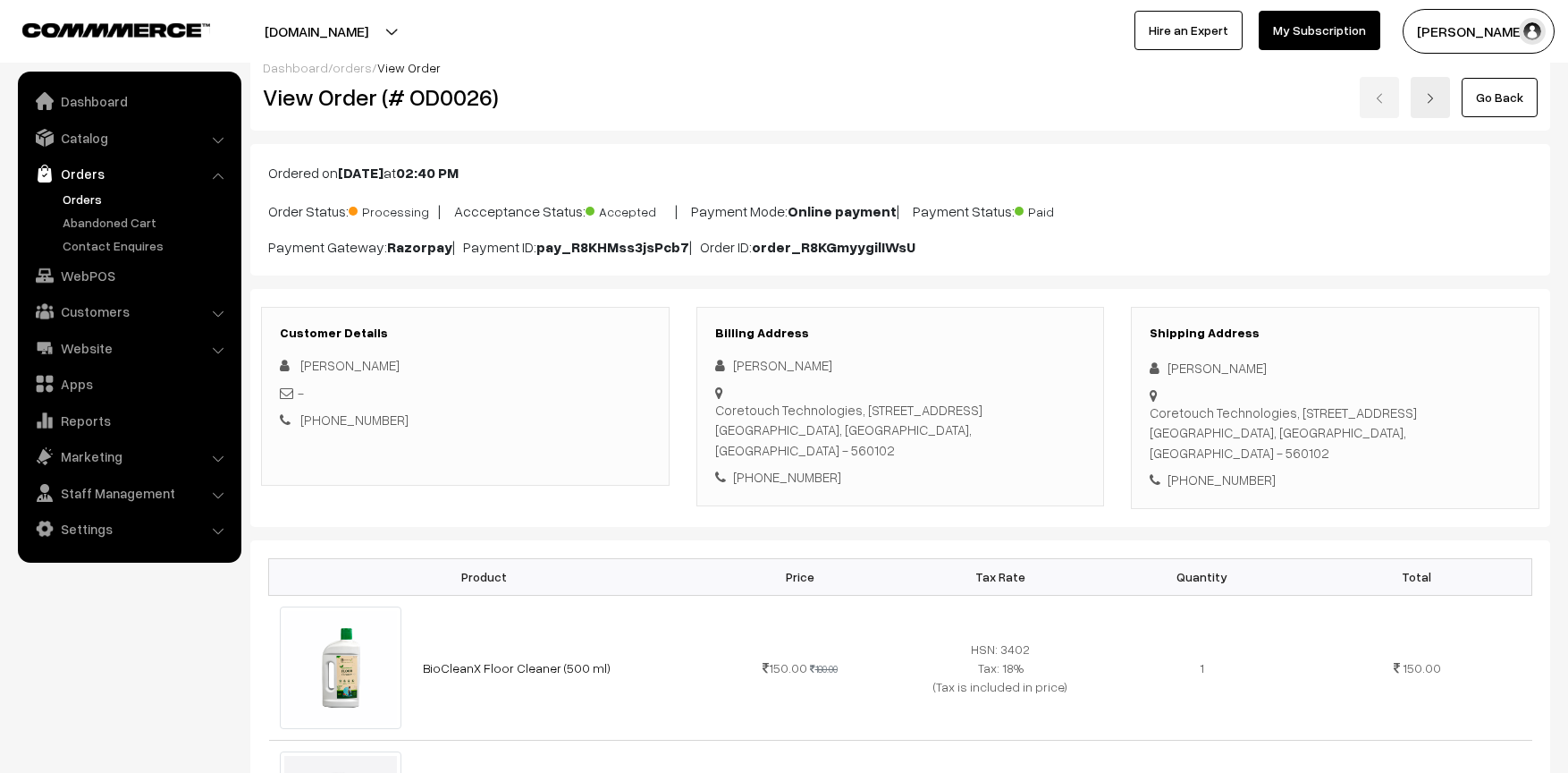
scroll to position [0, 0]
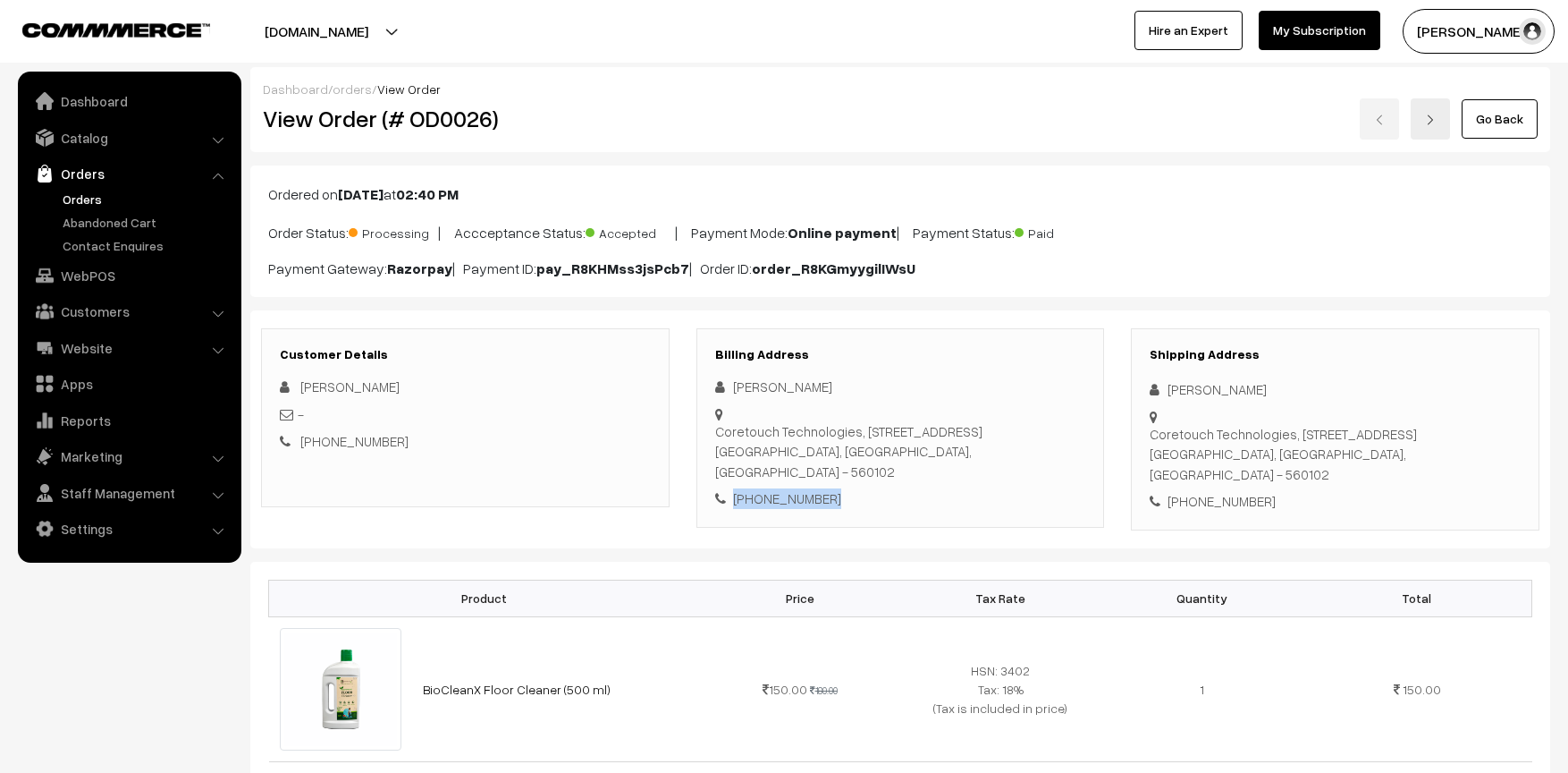
drag, startPoint x: 832, startPoint y: 503, endPoint x: 736, endPoint y: 496, distance: 96.3
click at [736, 496] on div "[PHONE_NUMBER]" at bounding box center [901, 498] width 371 height 21
copy div "[PHONE_NUMBER]"
drag, startPoint x: 863, startPoint y: 507, endPoint x: 850, endPoint y: 503, distance: 13.6
click at [862, 506] on div "[PHONE_NUMBER]" at bounding box center [901, 498] width 371 height 21
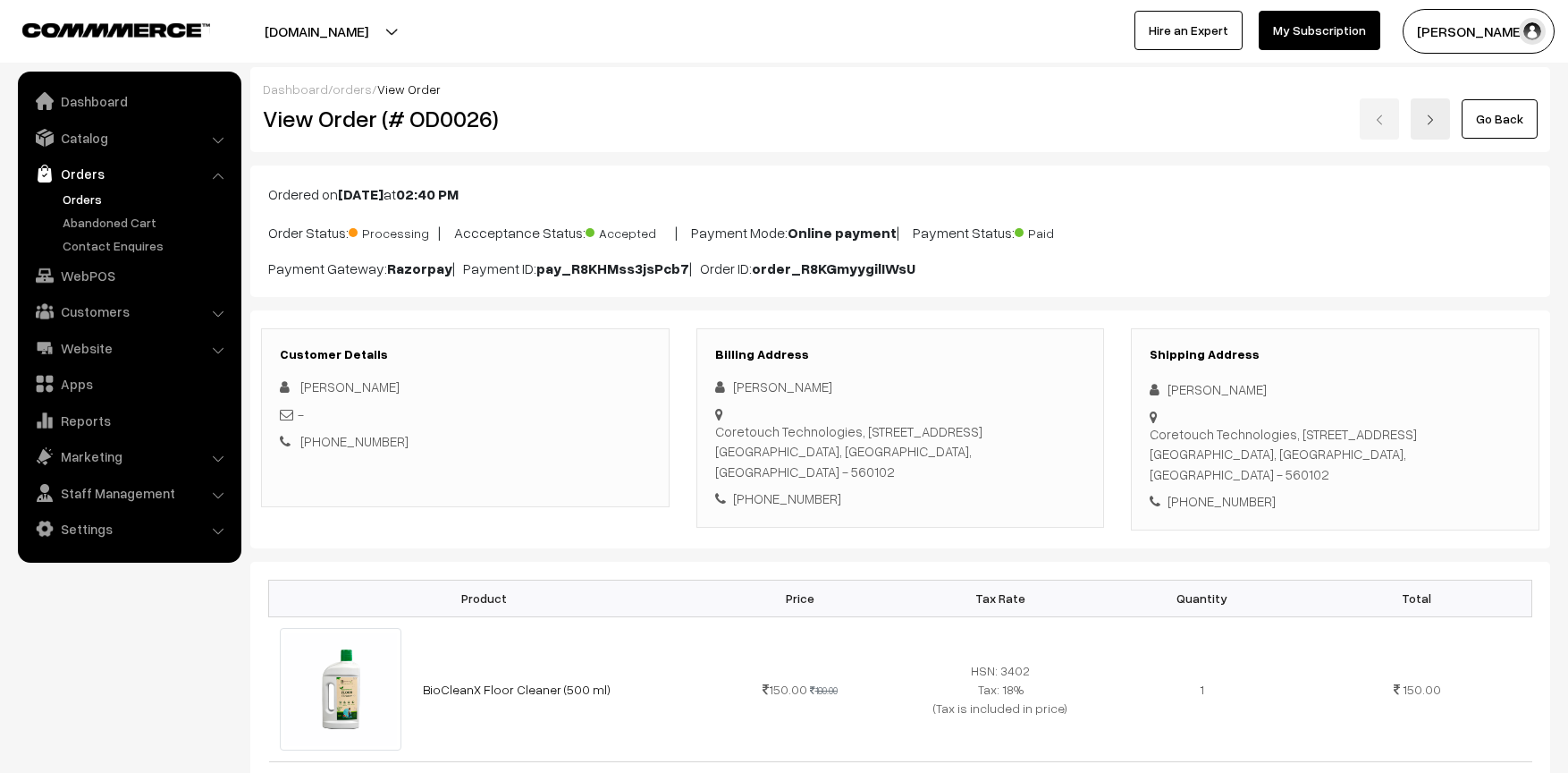
click at [755, 499] on div "[PHONE_NUMBER]" at bounding box center [901, 498] width 371 height 21
drag, startPoint x: 755, startPoint y: 499, endPoint x: 835, endPoint y: 518, distance: 82.2
click at [836, 519] on div "Billing Address [PERSON_NAME] [STREET_ADDRESS] [PHONE_NUMBER]" at bounding box center [900, 428] width 409 height 199
copy div "7975783495"
drag, startPoint x: 734, startPoint y: 388, endPoint x: 836, endPoint y: 392, distance: 102.1
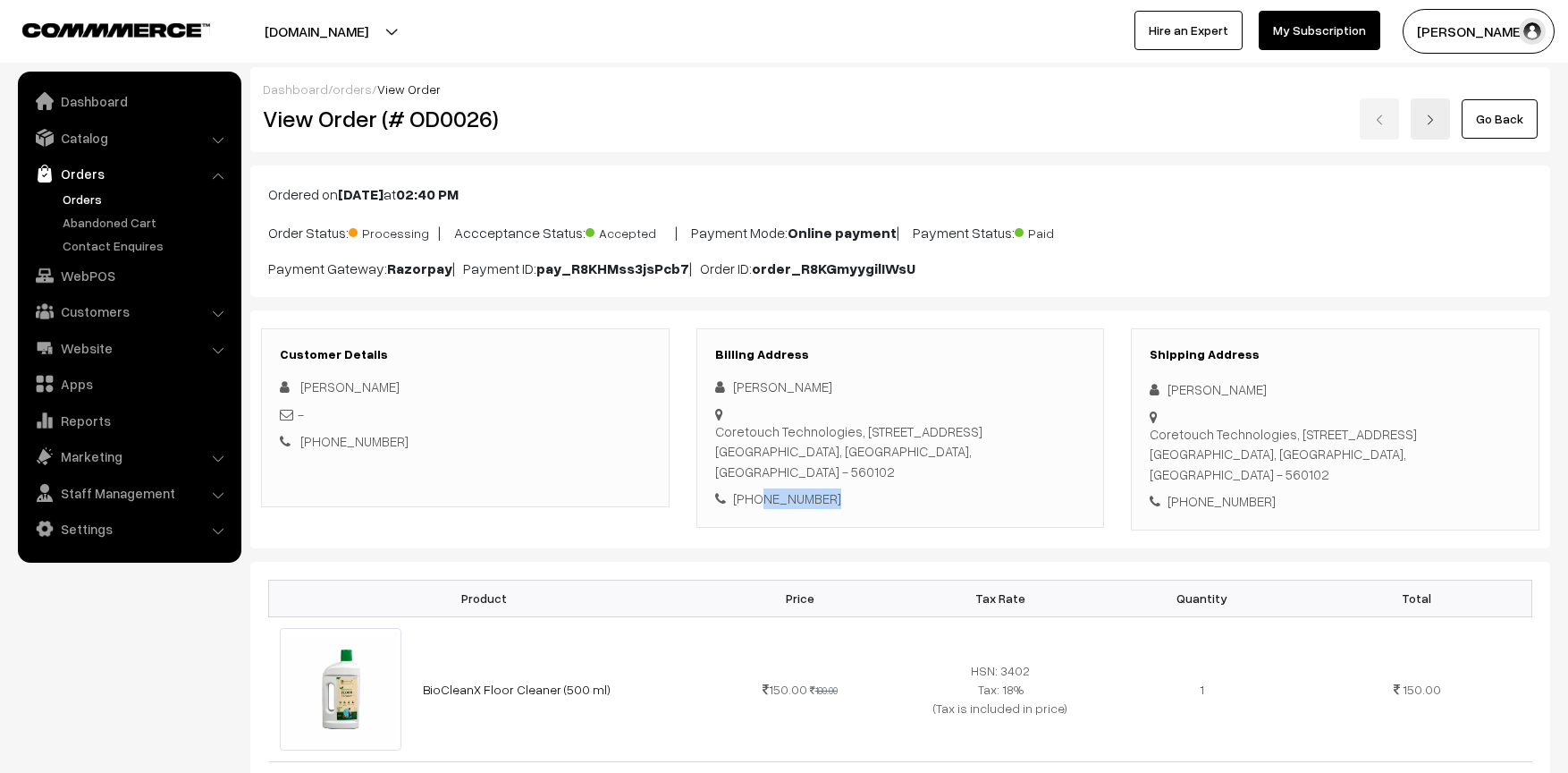
click at [836, 392] on div "[PERSON_NAME]" at bounding box center [901, 387] width 371 height 21
copy div "[PERSON_NAME]"
drag, startPoint x: 759, startPoint y: 440, endPoint x: 715, endPoint y: 433, distance: 44.6
click at [715, 433] on div "Billing Address [PERSON_NAME] [STREET_ADDRESS] [PHONE_NUMBER]" at bounding box center [900, 428] width 409 height 199
copy div "Coretouch Technologies, [STREET_ADDRESS]"
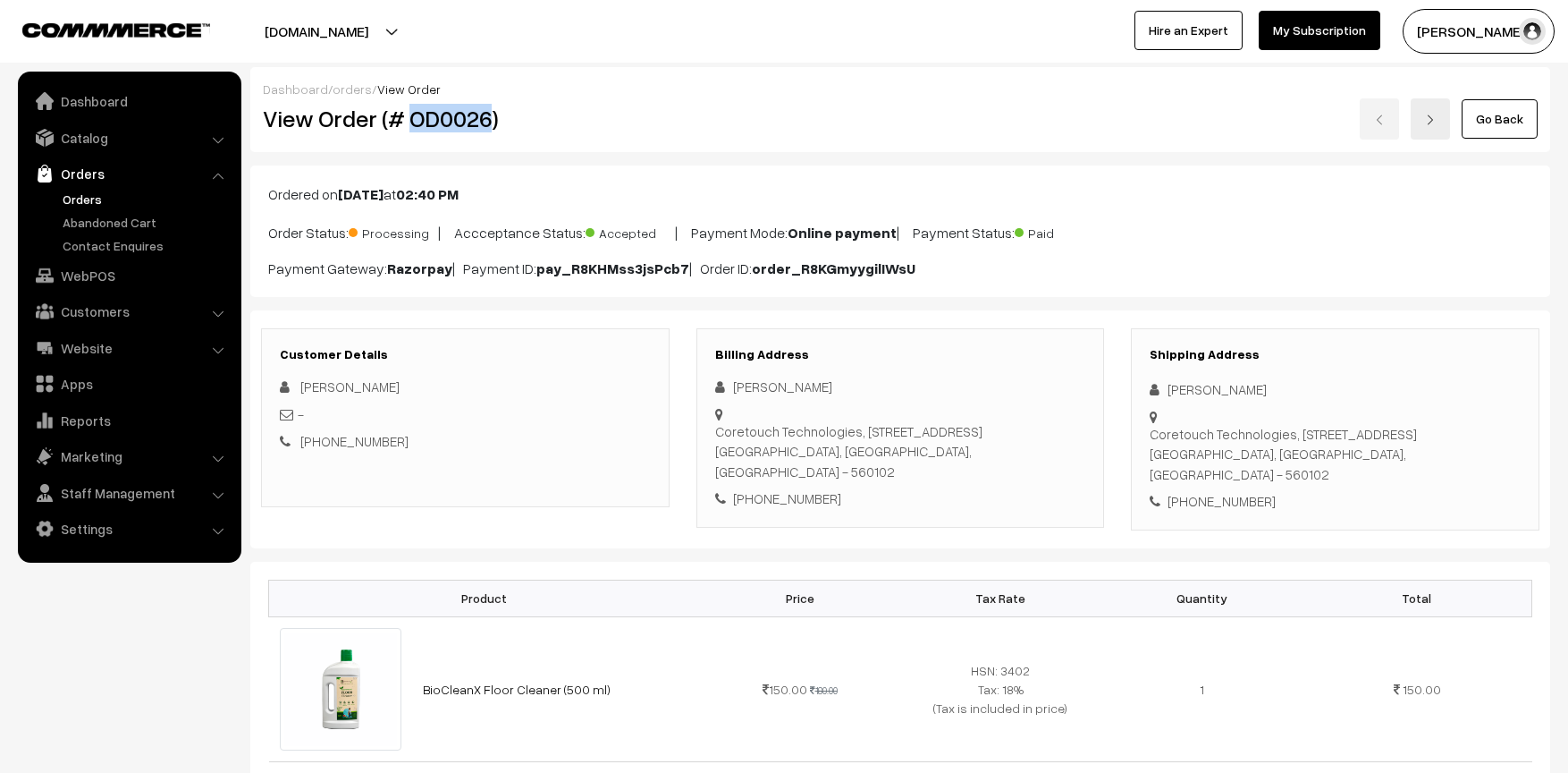
drag, startPoint x: 415, startPoint y: 117, endPoint x: 488, endPoint y: 121, distance: 73.1
click at [488, 121] on h2 "View Order (# OD0026)" at bounding box center [466, 118] width 407 height 27
copy h2 "OD0026"
drag, startPoint x: 733, startPoint y: 385, endPoint x: 847, endPoint y: 385, distance: 114.0
click at [847, 385] on div "[PERSON_NAME]" at bounding box center [901, 387] width 371 height 21
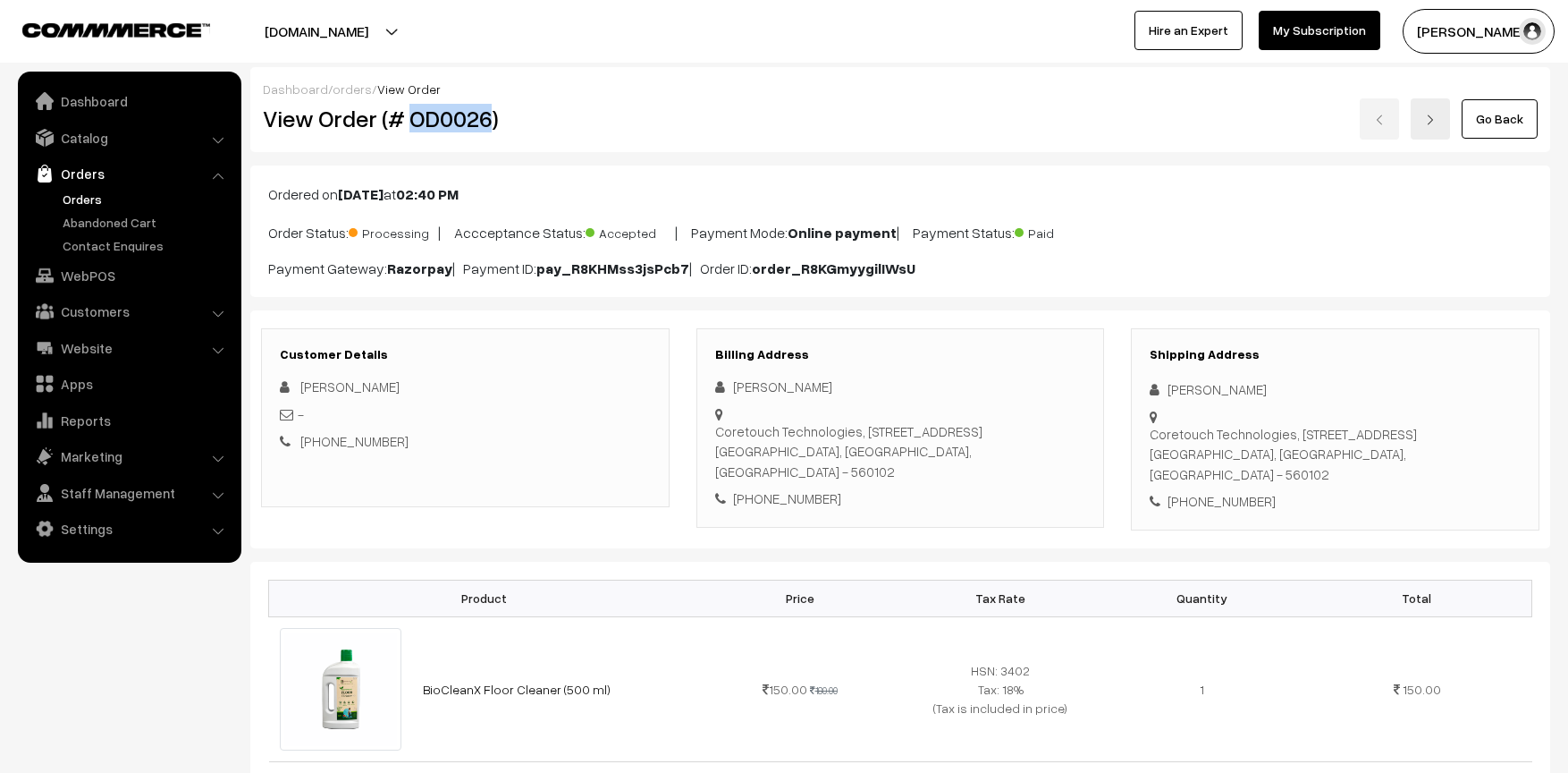
copy div "[PERSON_NAME]"
drag, startPoint x: 756, startPoint y: 501, endPoint x: 826, endPoint y: 502, distance: 70.0
click at [827, 503] on div "[PHONE_NUMBER]" at bounding box center [901, 498] width 371 height 21
copy div "7975783495"
click at [906, 452] on div "Coretouch Technologies, [STREET_ADDRESS]" at bounding box center [901, 452] width 371 height 61
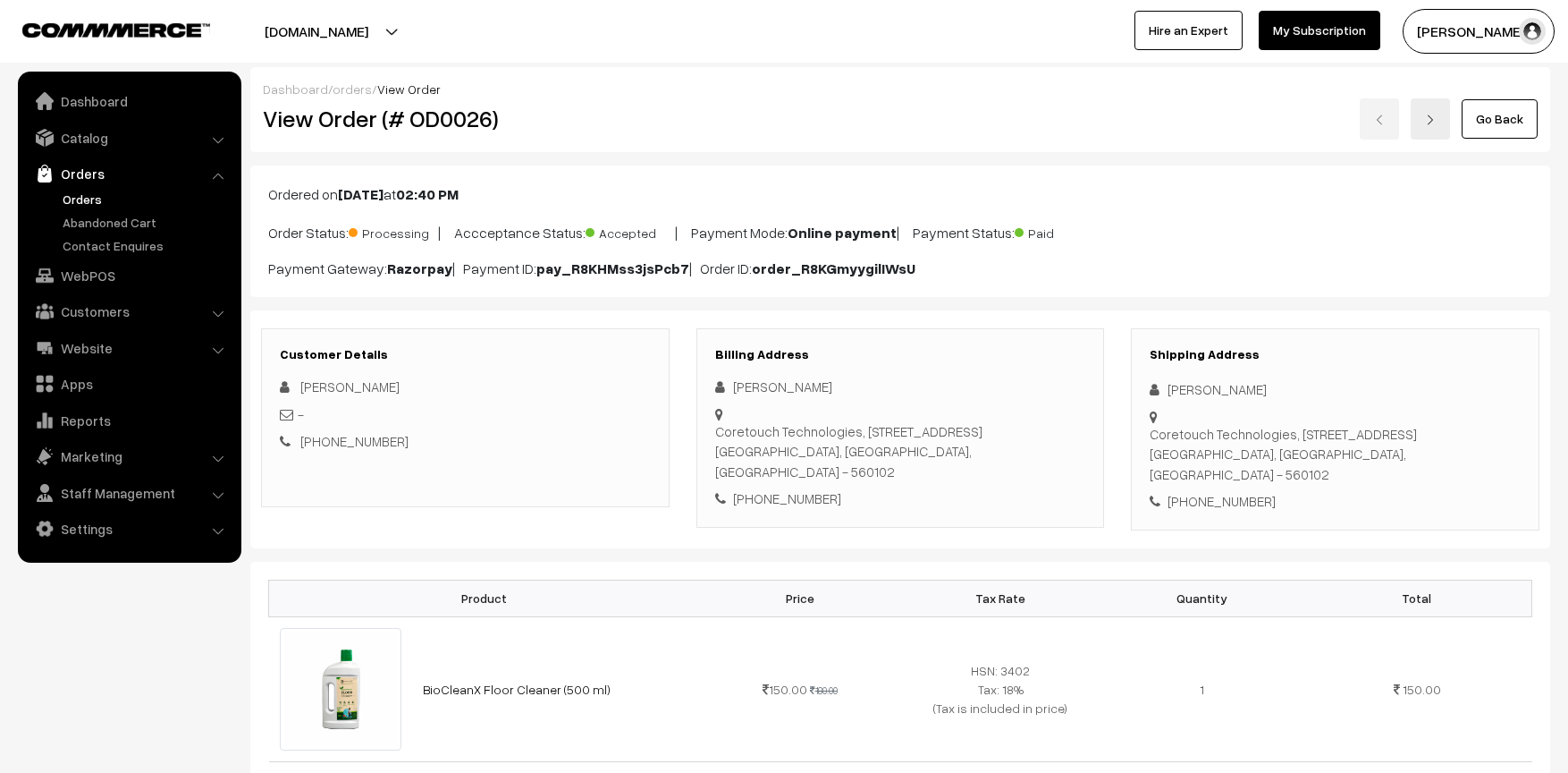
drag, startPoint x: 718, startPoint y: 436, endPoint x: 926, endPoint y: 471, distance: 210.9
click at [926, 471] on div "Coretouch Technologies, [STREET_ADDRESS]" at bounding box center [901, 452] width 371 height 61
copy div "Coretouch Technologies, [STREET_ADDRESS]"
